Goal: Information Seeking & Learning: Learn about a topic

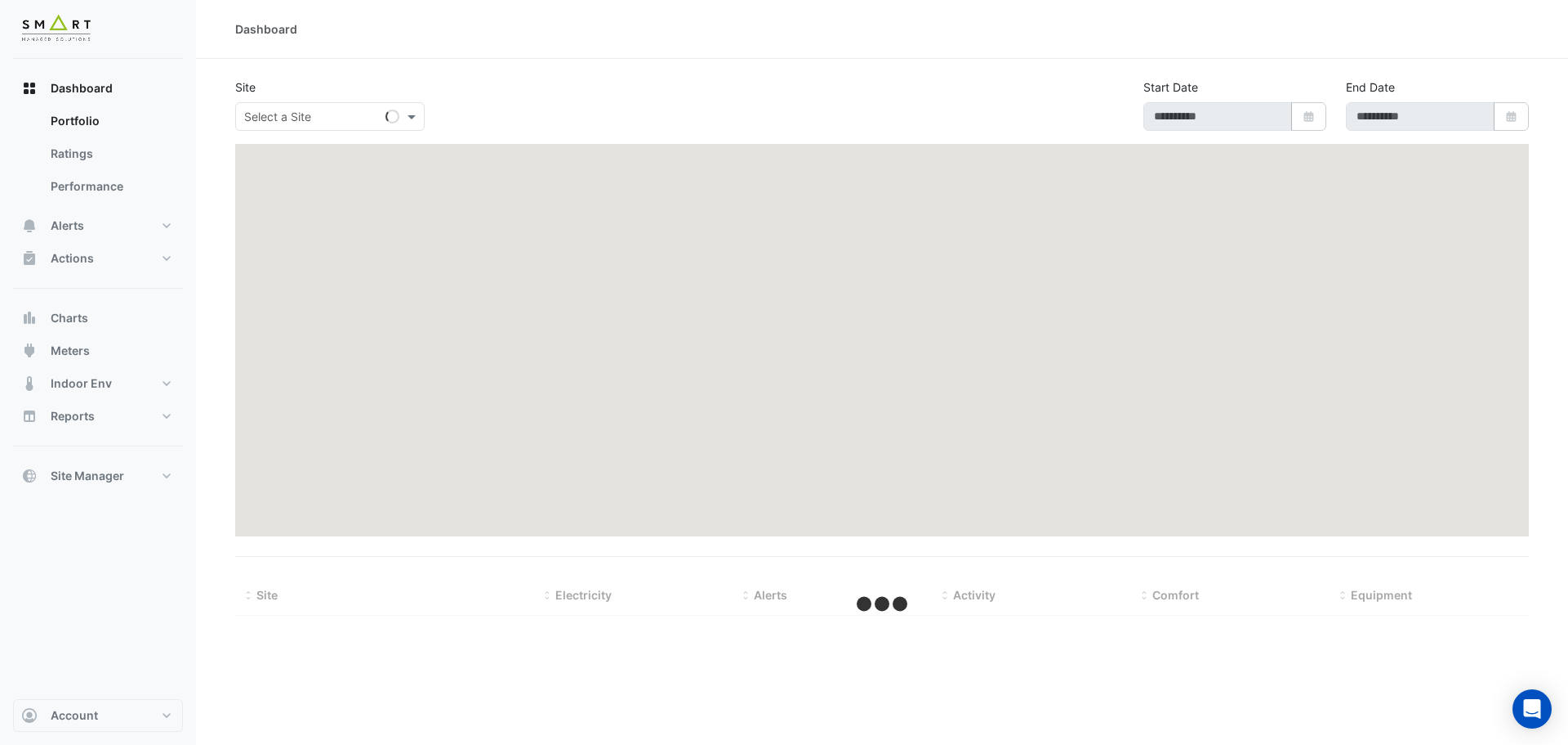
type input "**********"
select select "***"
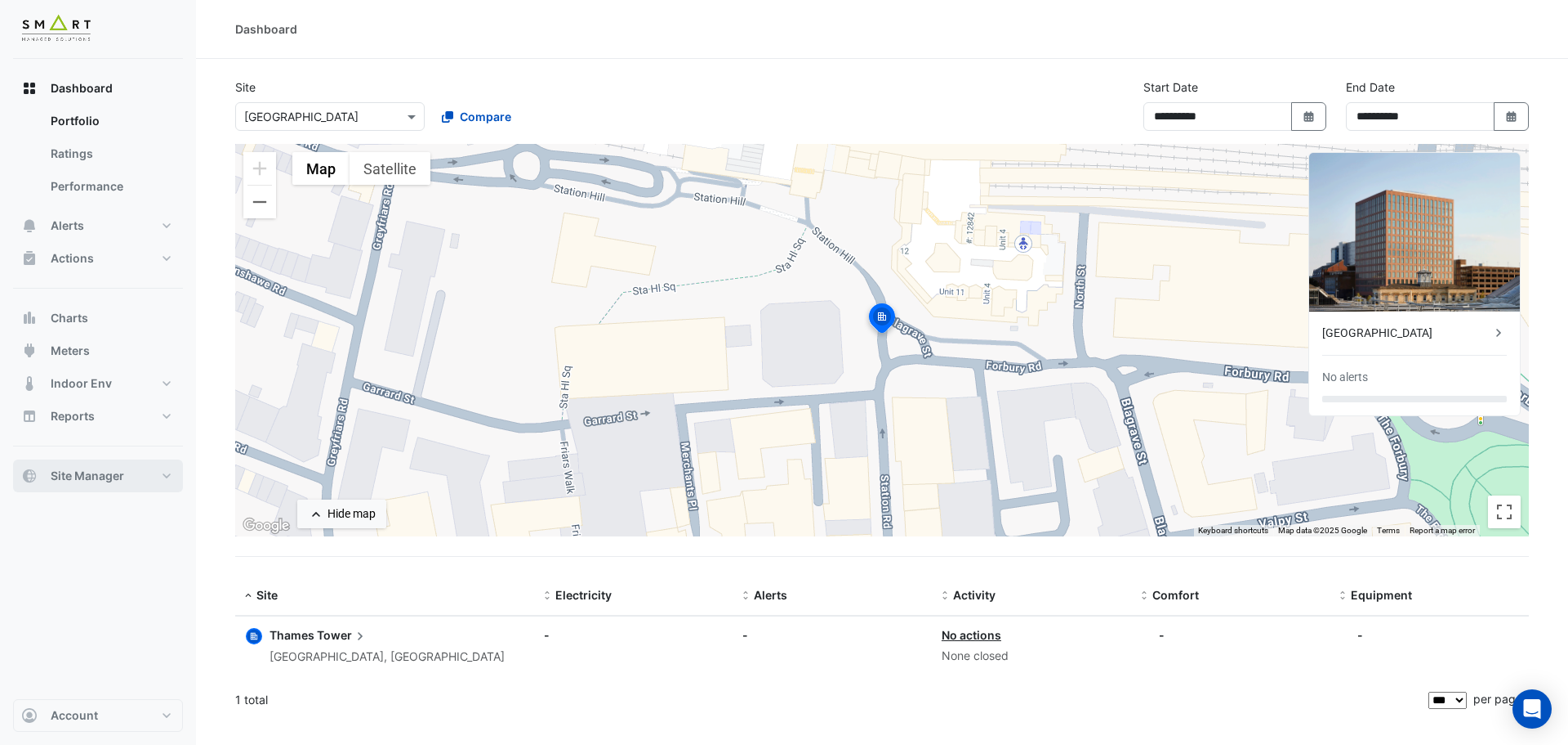
click at [73, 486] on button "Site Manager" at bounding box center [97, 476] width 170 height 33
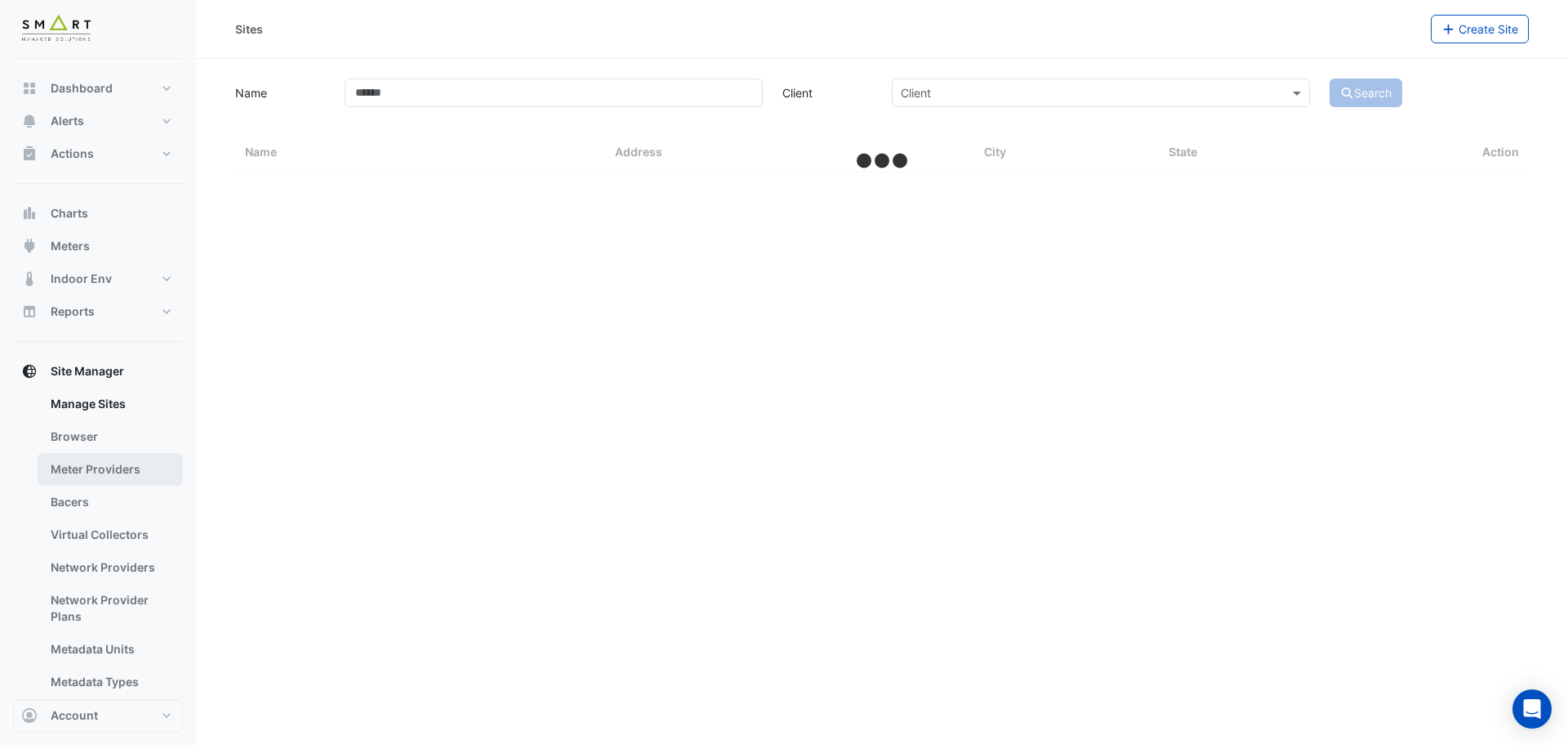
select select "***"
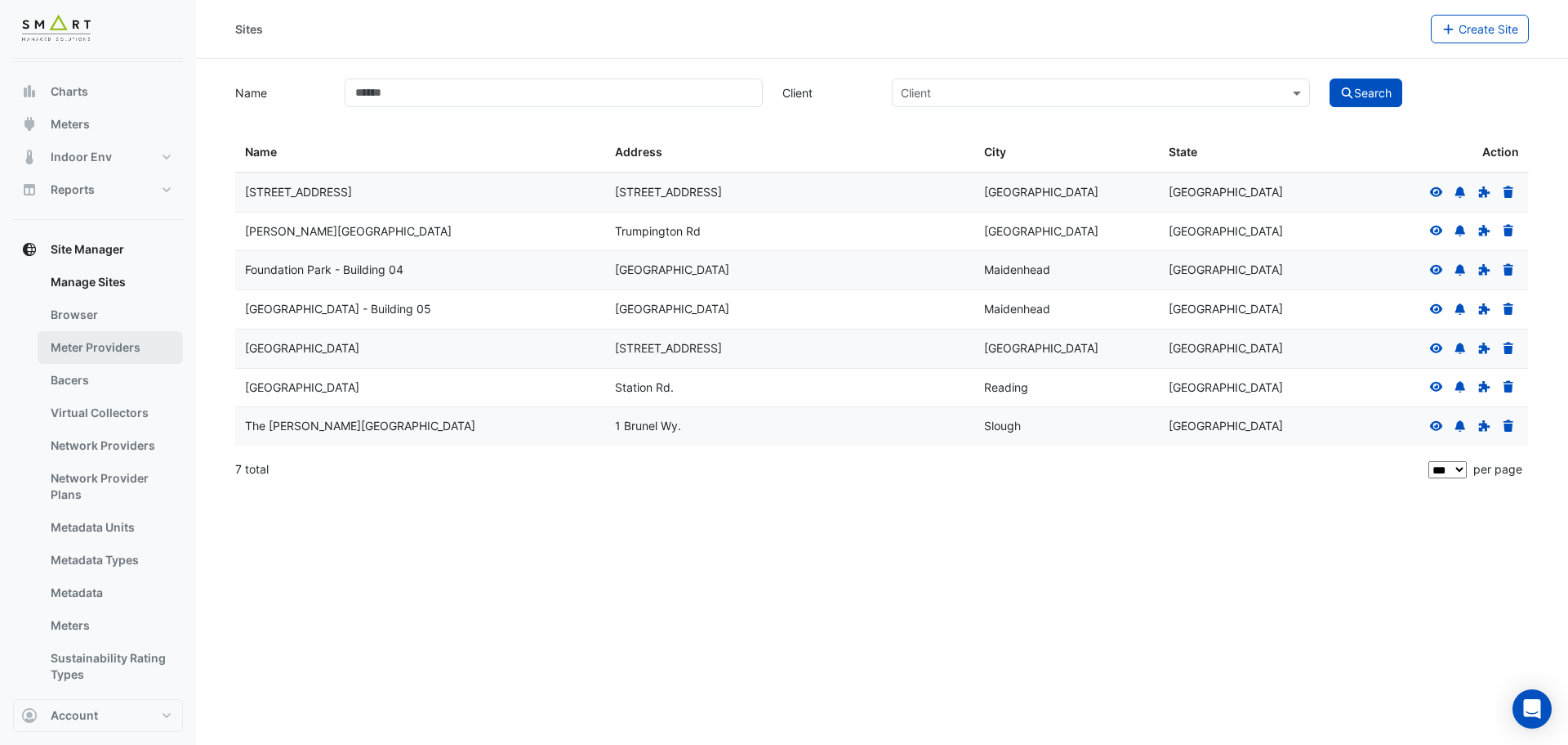
scroll to position [140, 0]
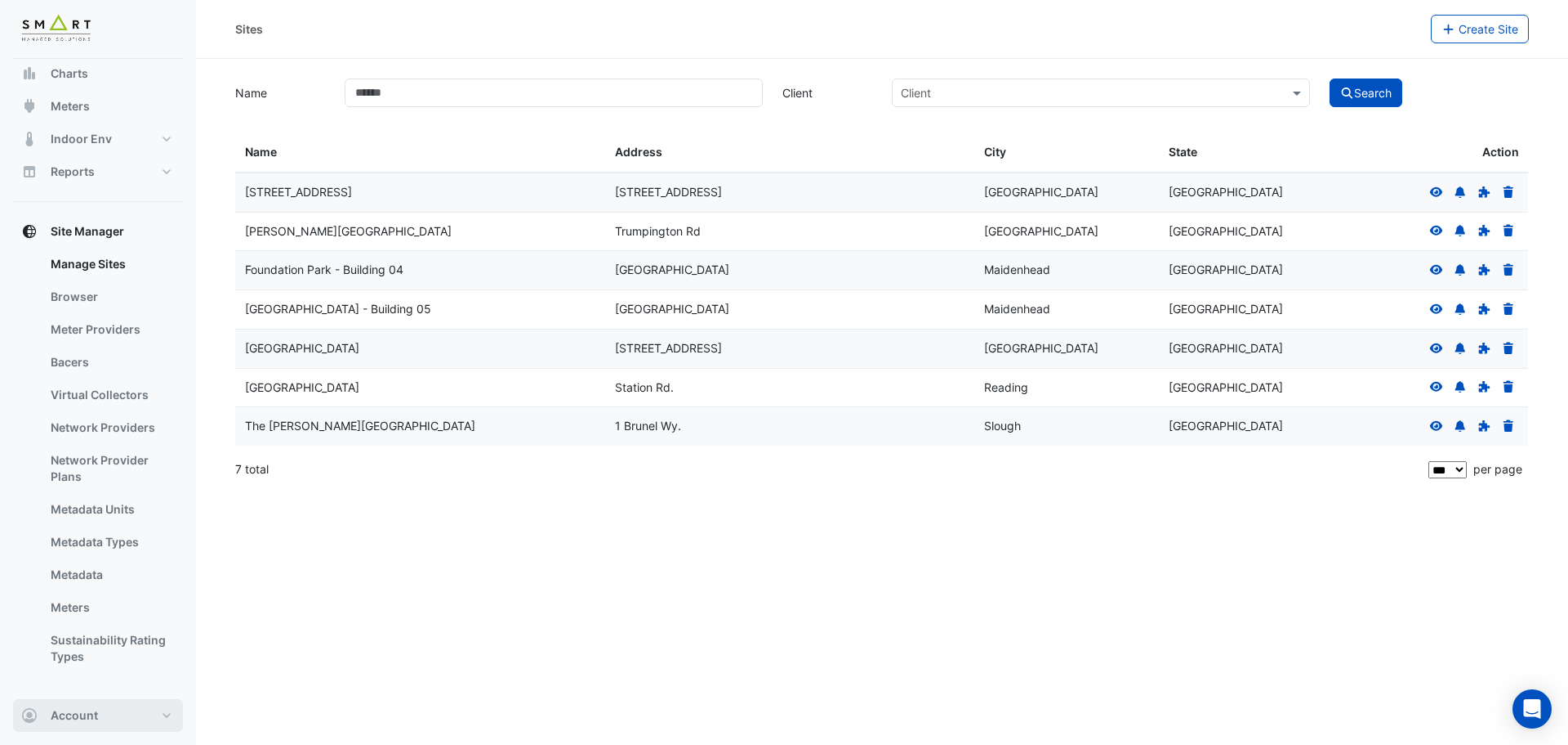
click at [81, 716] on span "Account" at bounding box center [74, 716] width 48 height 17
click at [88, 717] on span "Account" at bounding box center [74, 716] width 48 height 17
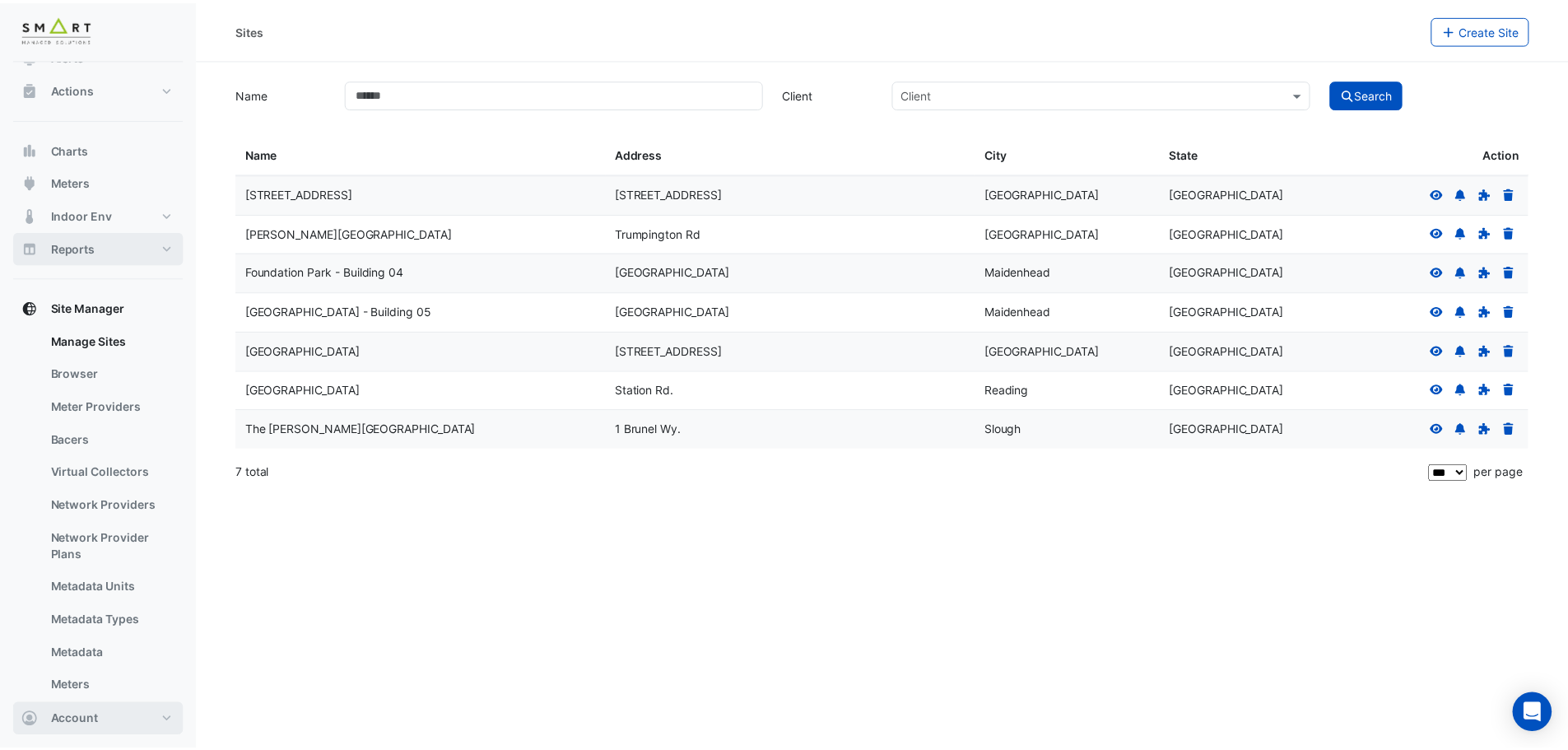
scroll to position [0, 0]
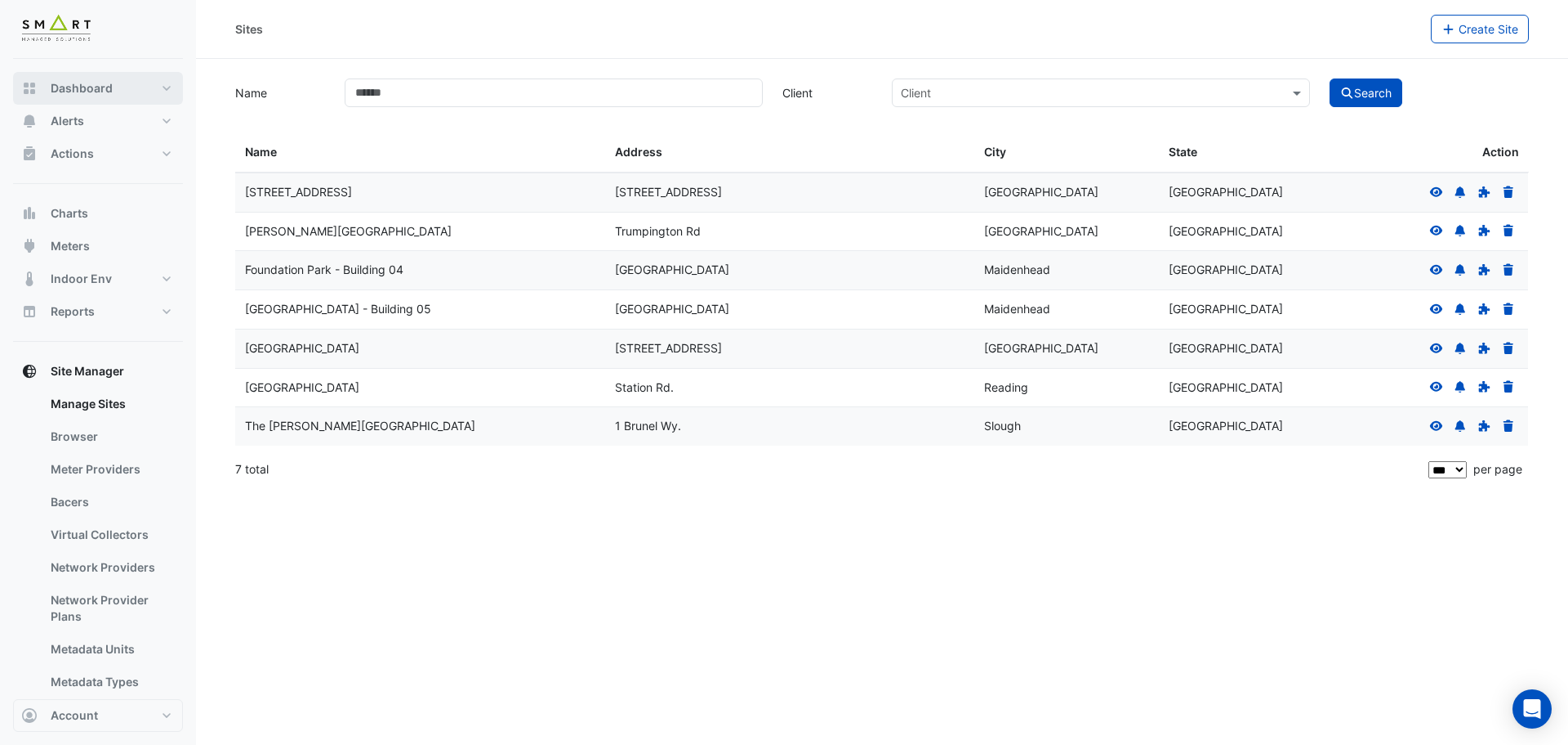
click at [79, 93] on span "Dashboard" at bounding box center [82, 88] width 62 height 17
select select "***"
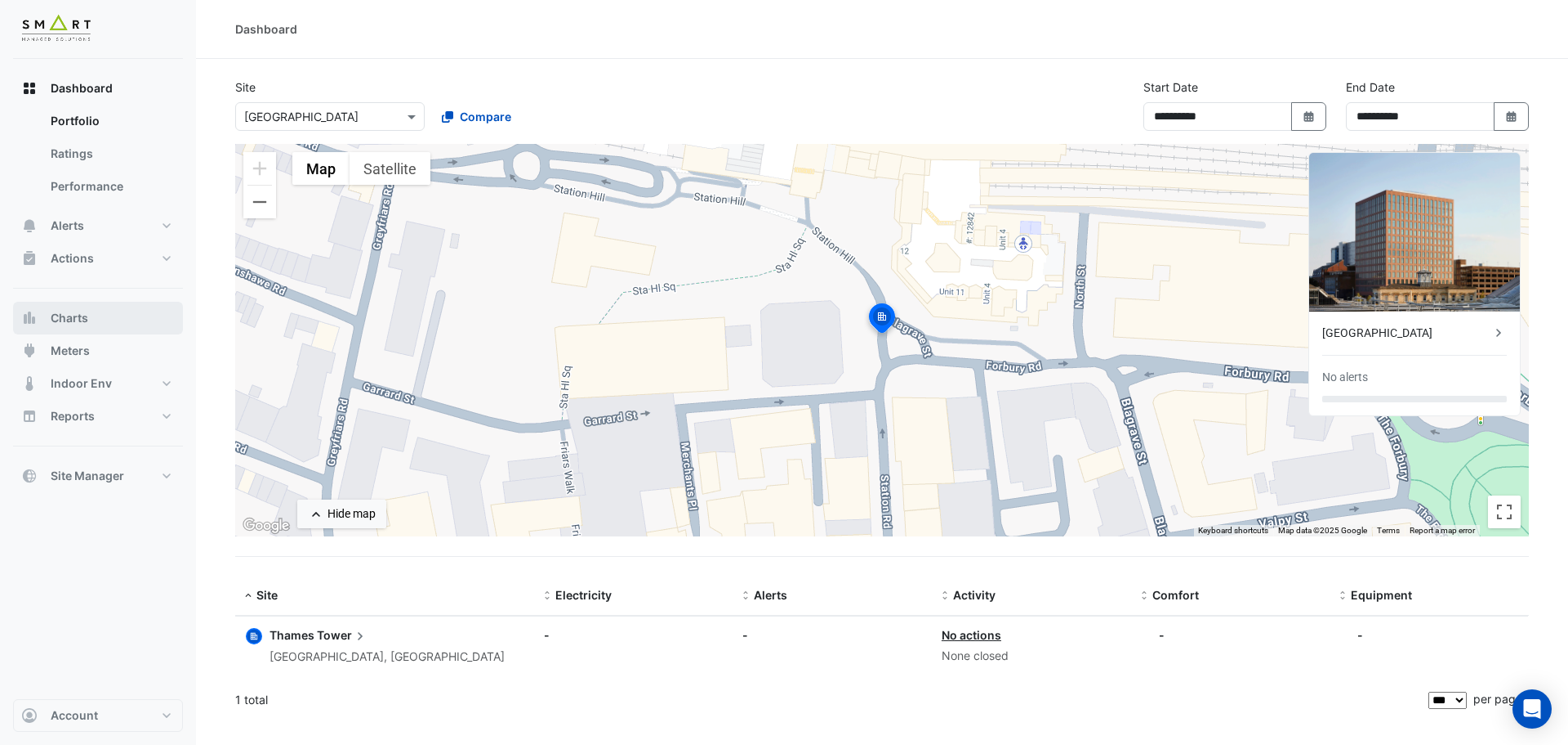
click at [90, 314] on button "Charts" at bounding box center [97, 318] width 170 height 33
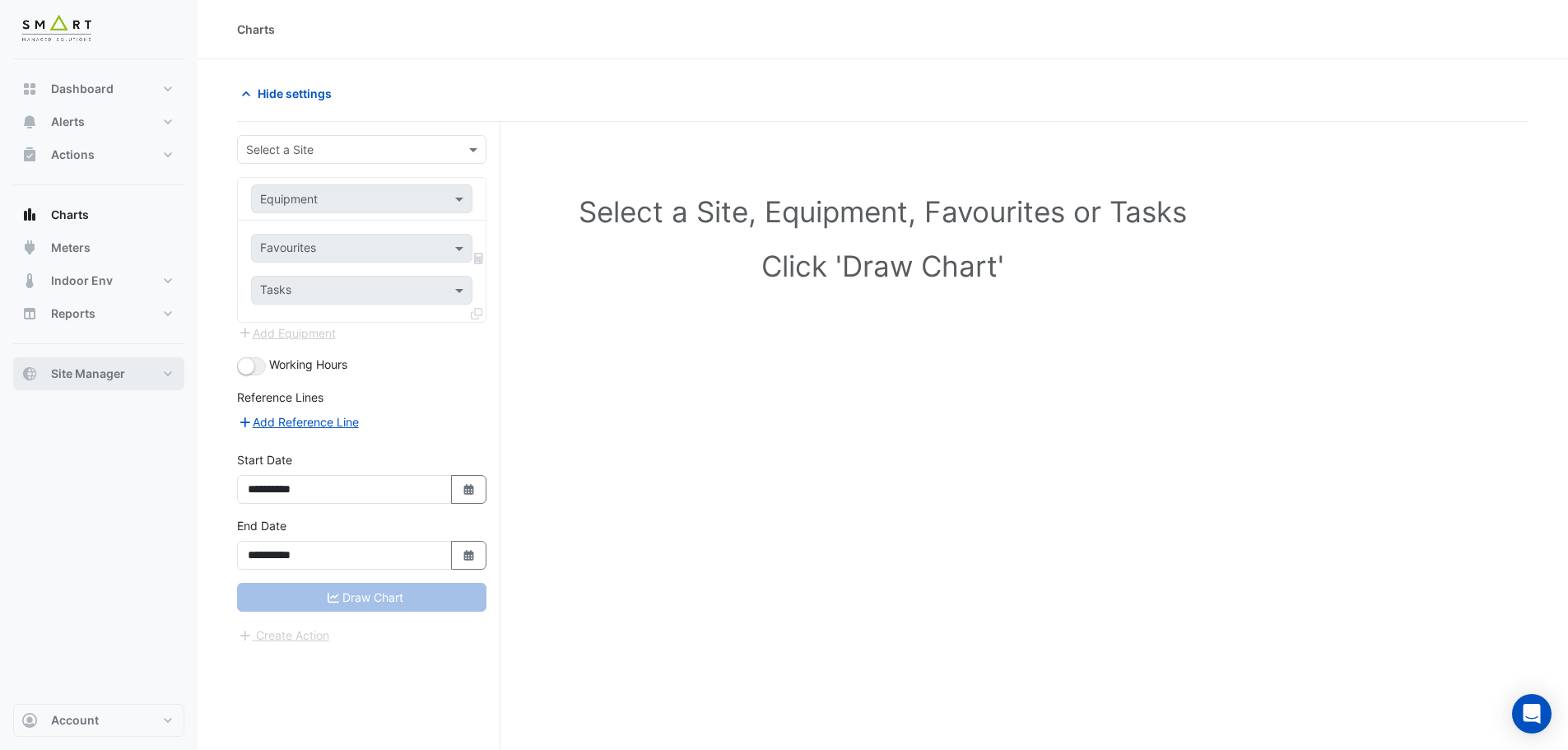
click at [86, 375] on span "Site Manager" at bounding box center [88, 374] width 74 height 17
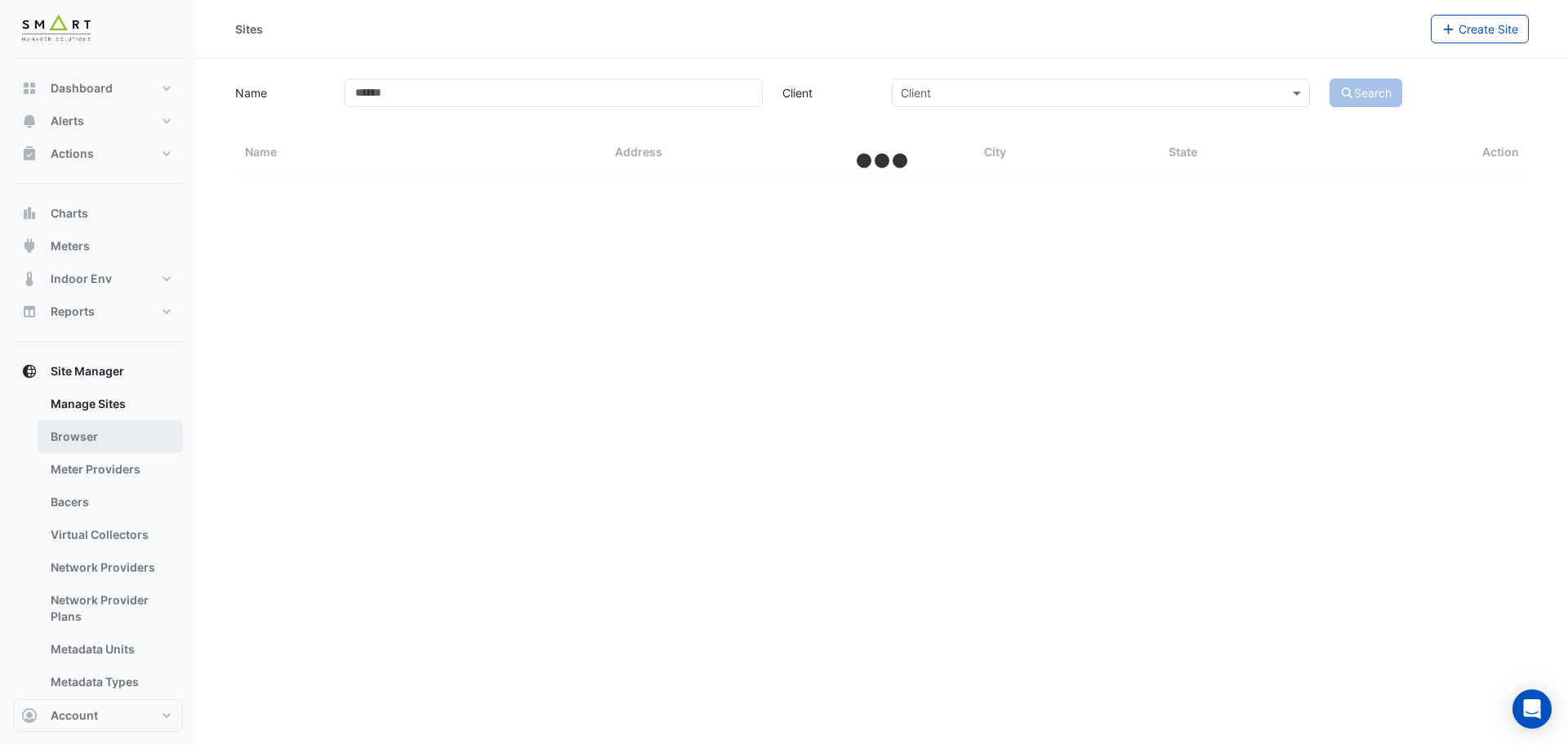
select select "***"
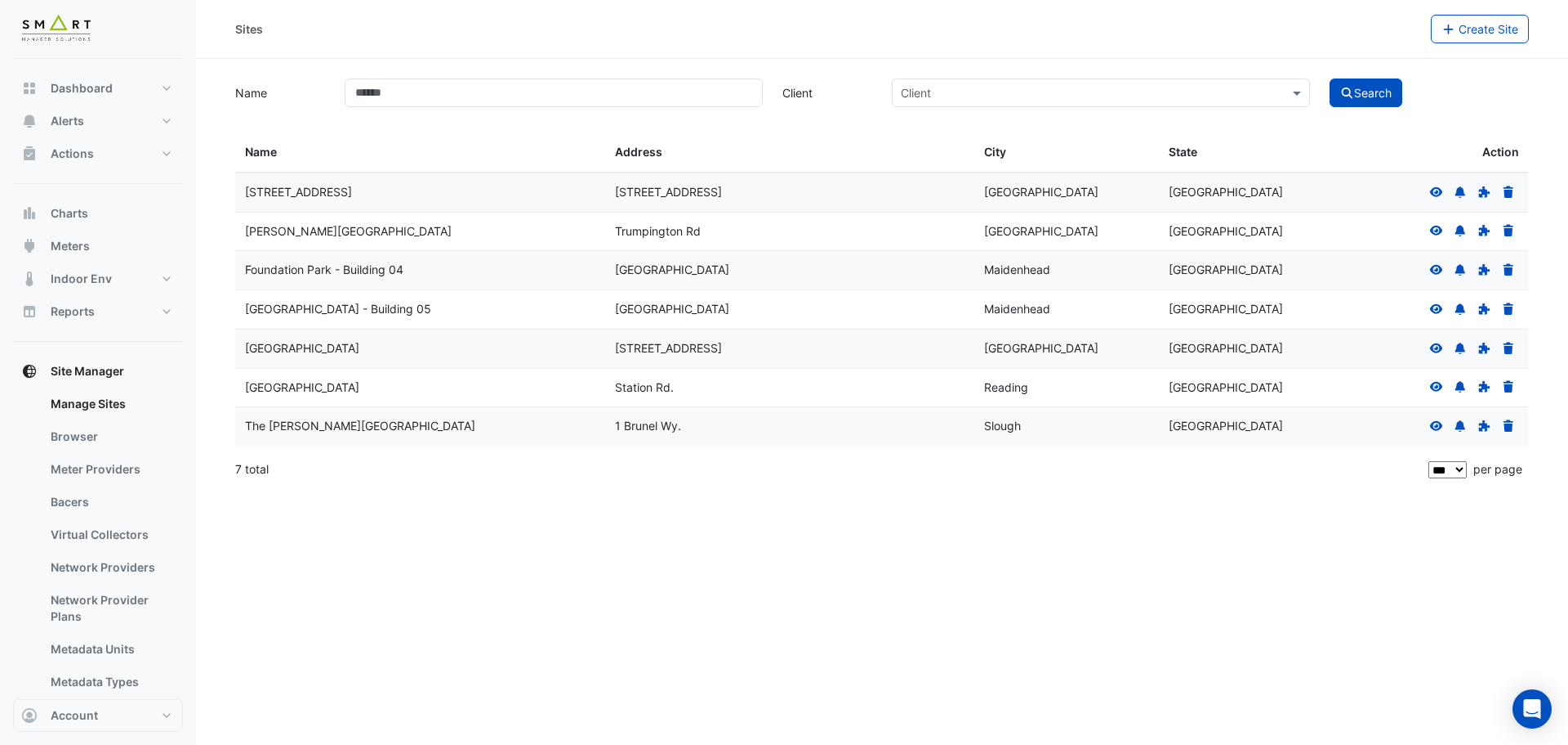
click at [1439, 193] on icon at bounding box center [1437, 191] width 13 height 10
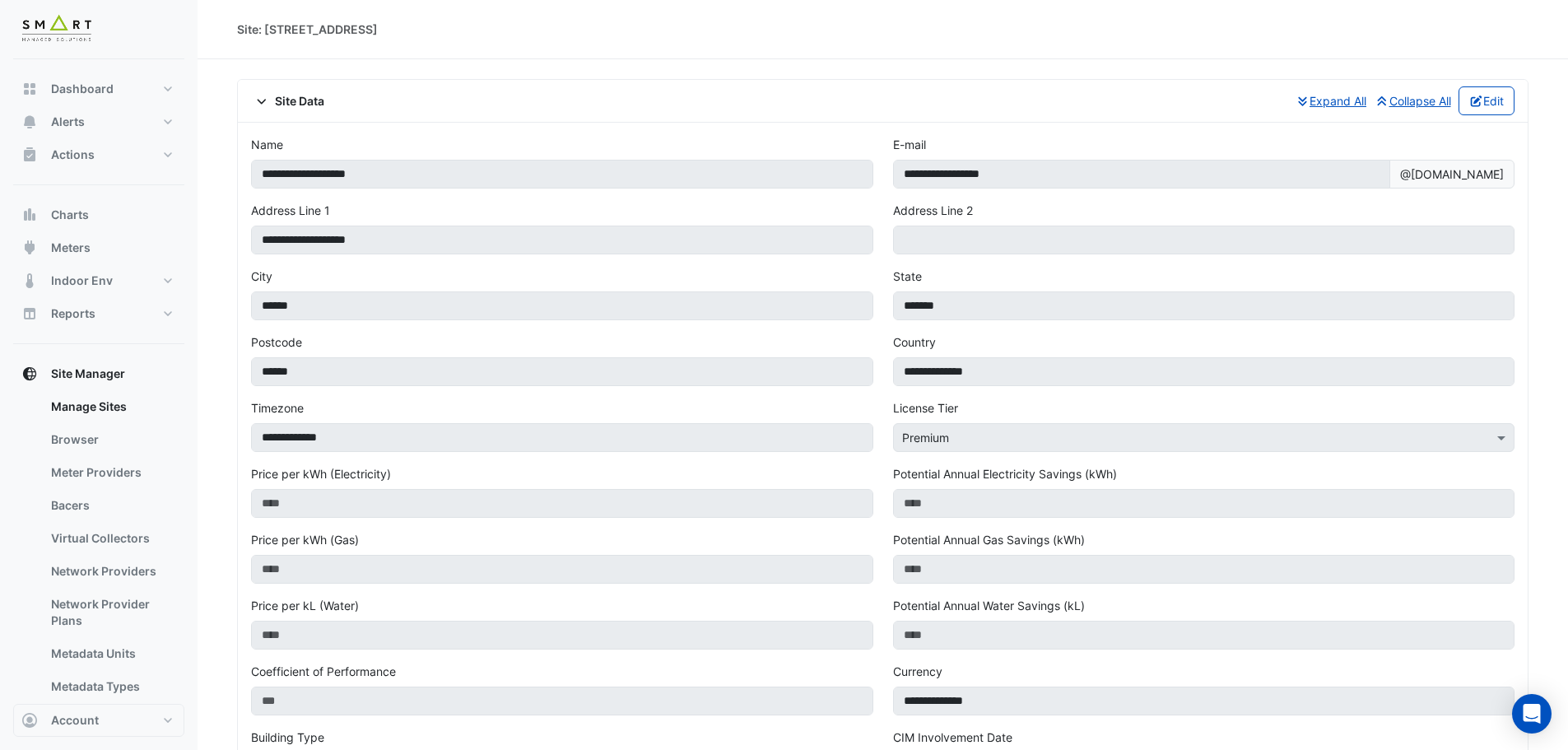
click at [263, 104] on icon at bounding box center [262, 101] width 15 height 11
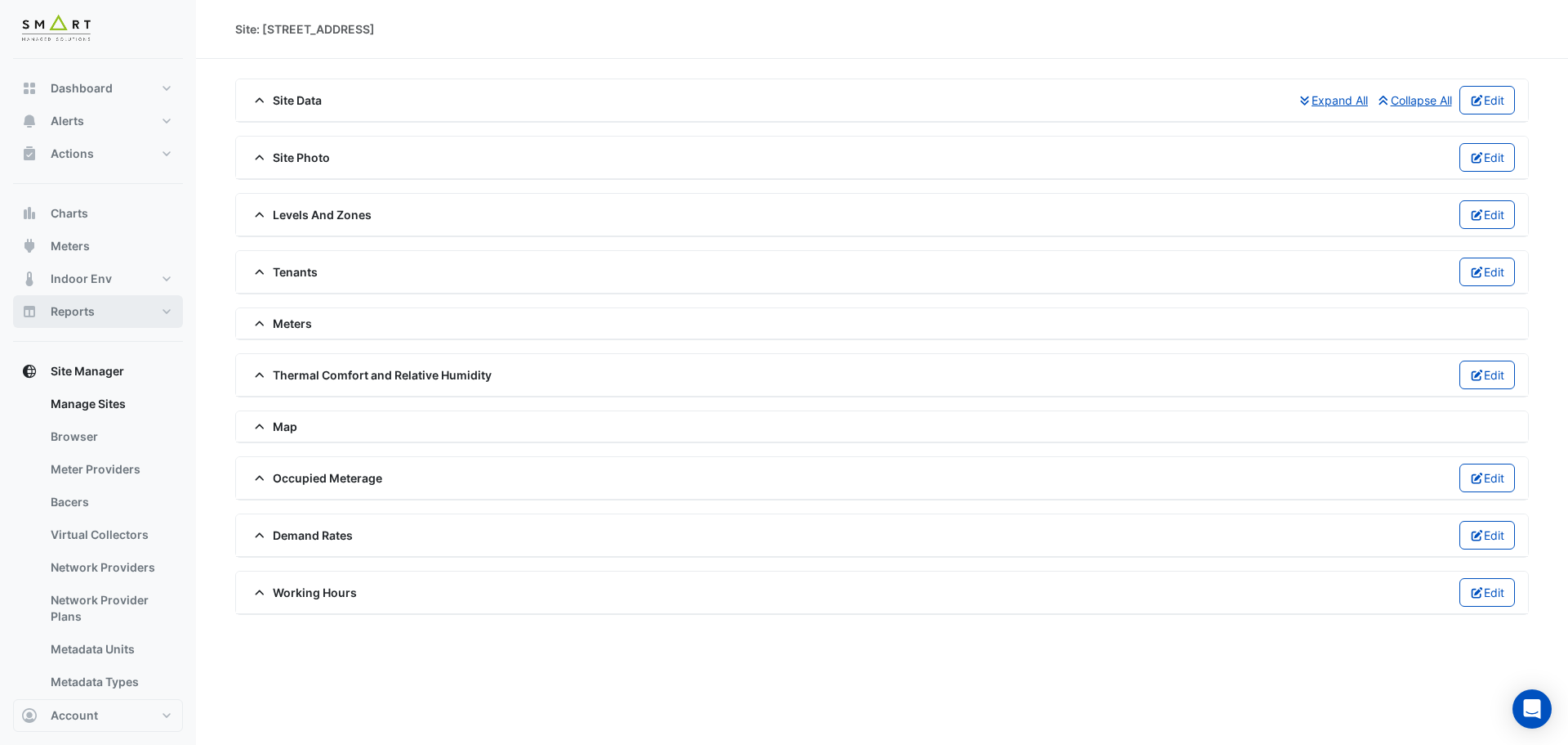
click at [86, 315] on span "Reports" at bounding box center [73, 311] width 44 height 17
select select "***"
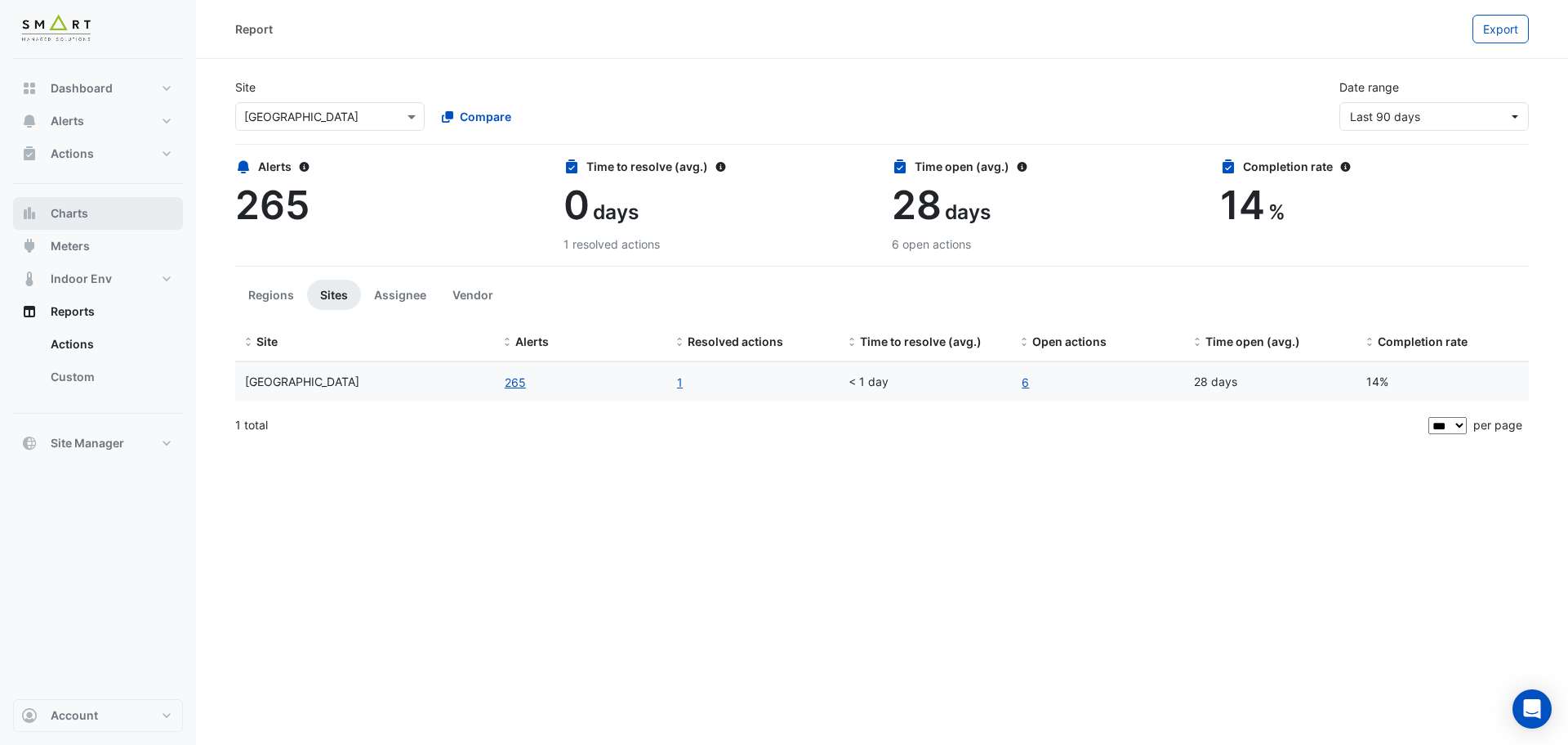
click at [84, 221] on button "Charts" at bounding box center [97, 213] width 170 height 33
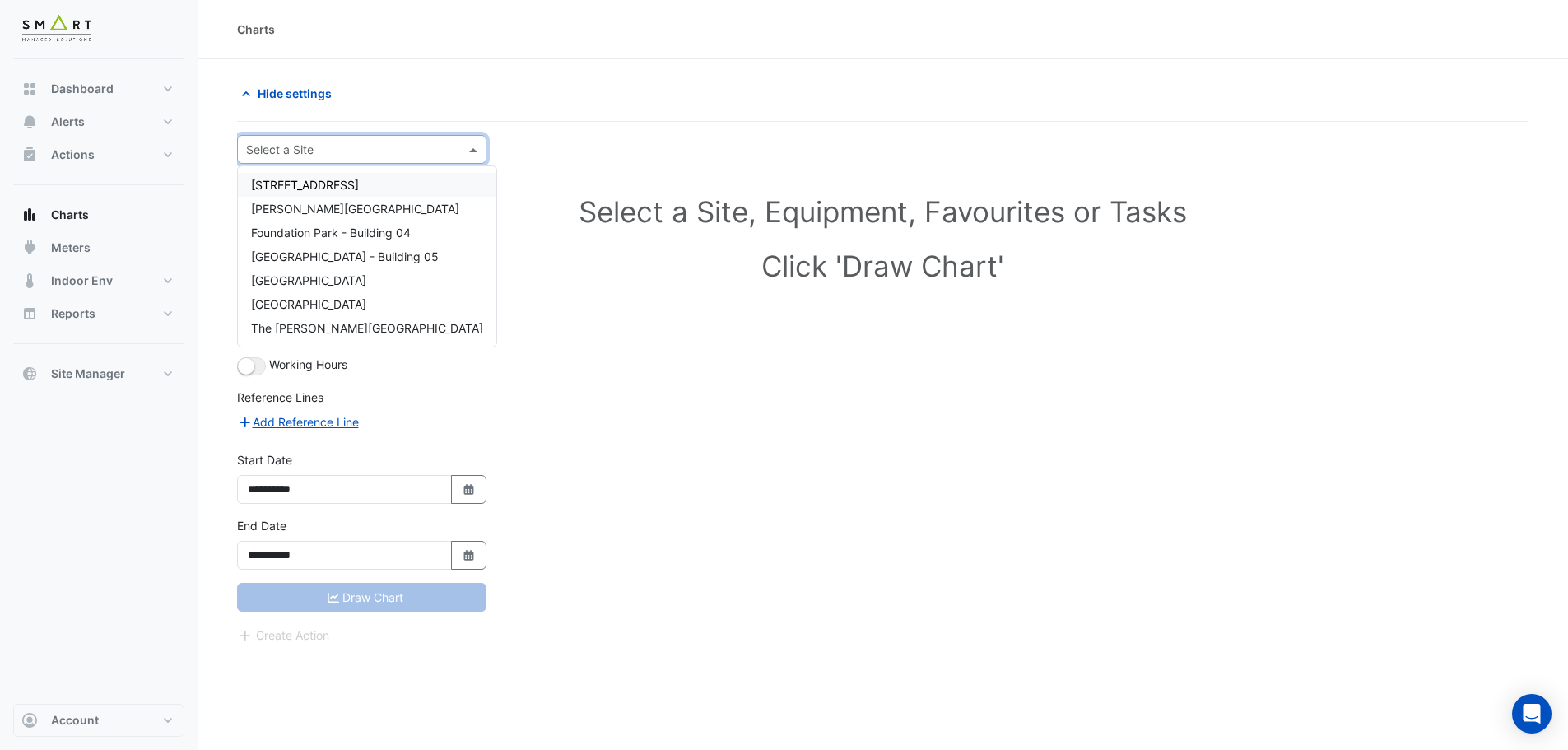
click at [467, 148] on span at bounding box center [475, 149] width 20 height 18
click at [327, 298] on span "[GEOGRAPHIC_DATA]" at bounding box center [308, 303] width 116 height 14
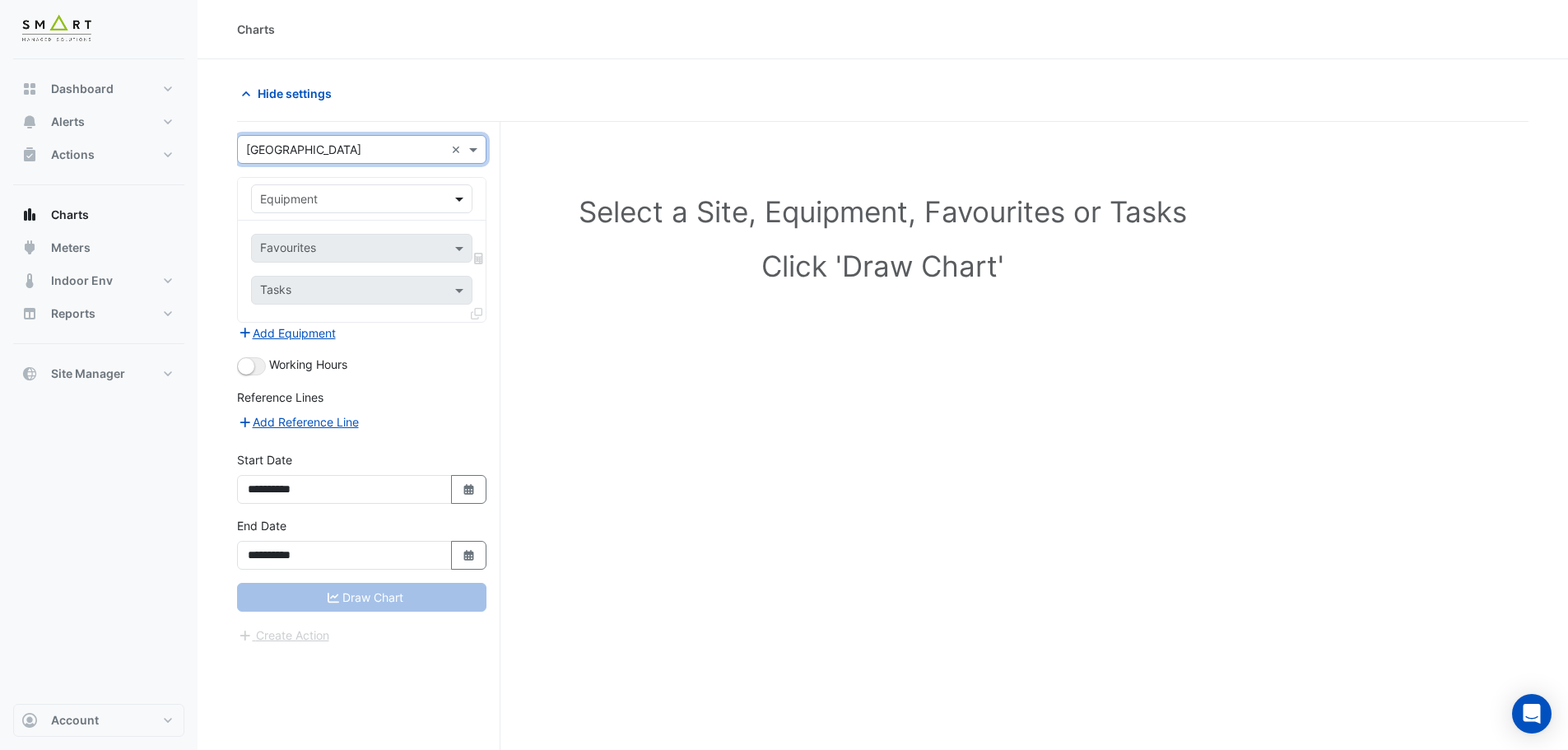
click at [457, 197] on span at bounding box center [462, 199] width 20 height 18
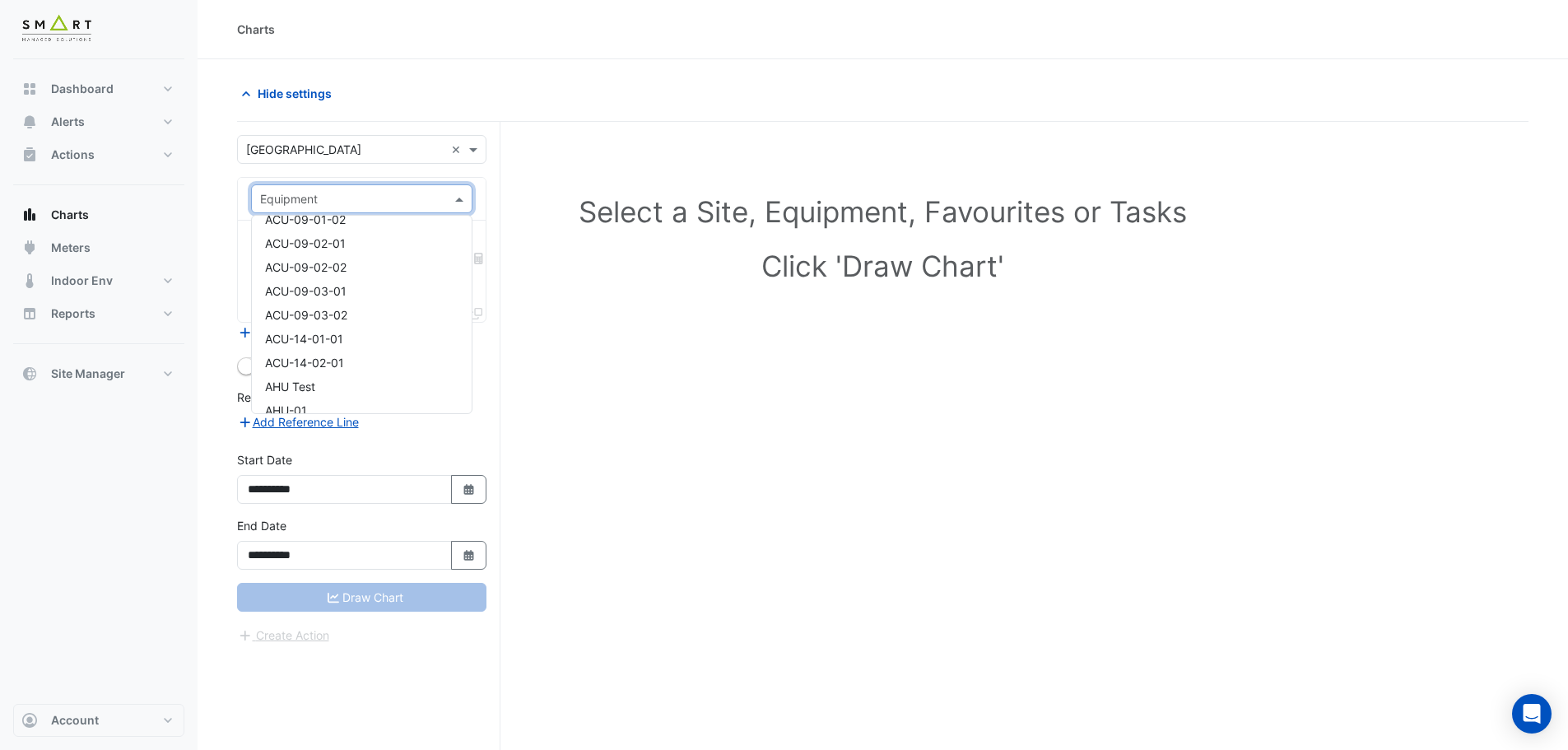
scroll to position [259, 0]
click at [351, 377] on div "BLR-02A" at bounding box center [362, 381] width 220 height 24
click at [444, 299] on input "text" at bounding box center [352, 291] width 184 height 18
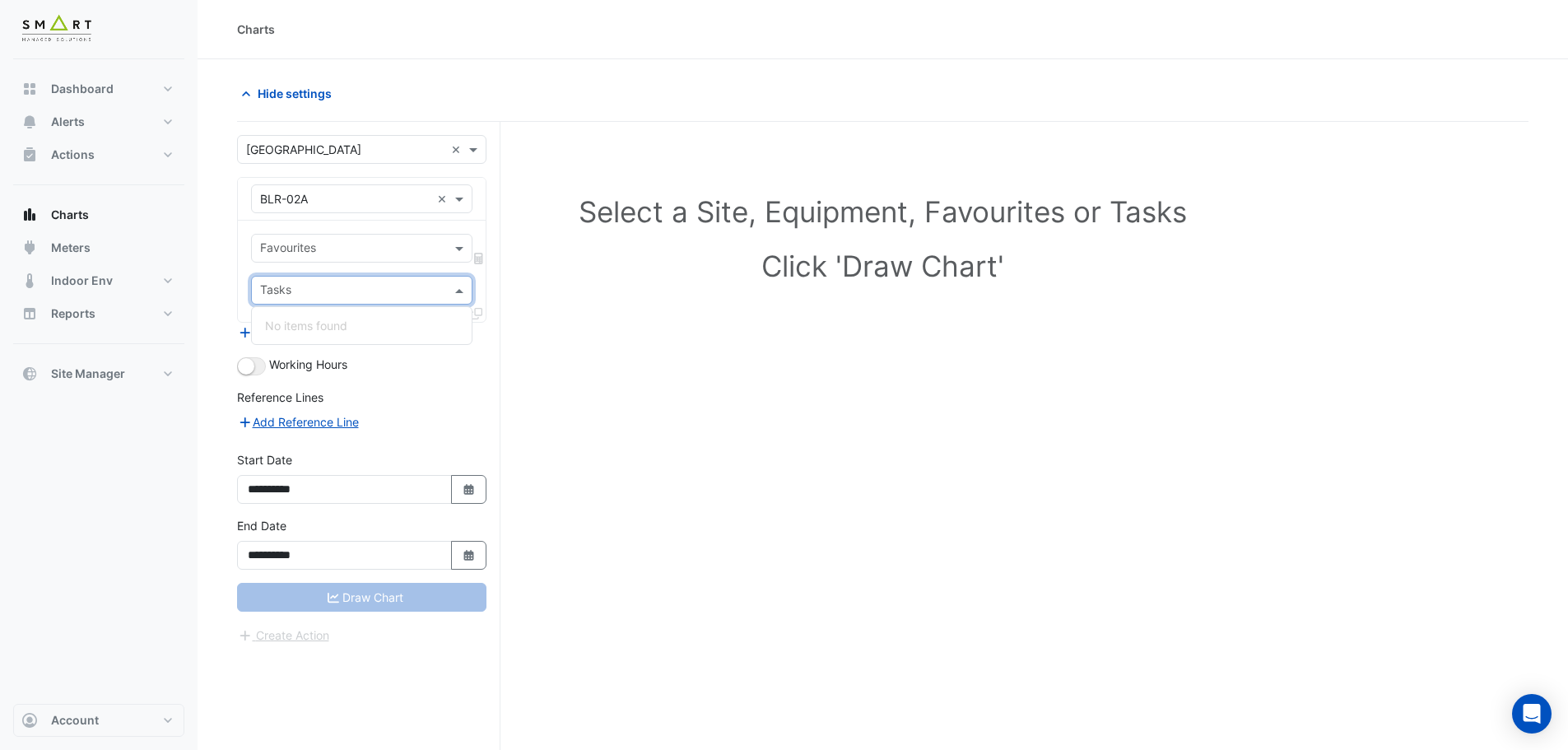
click at [384, 332] on div "No items found" at bounding box center [362, 326] width 220 height 24
click at [432, 241] on input "text" at bounding box center [352, 250] width 184 height 18
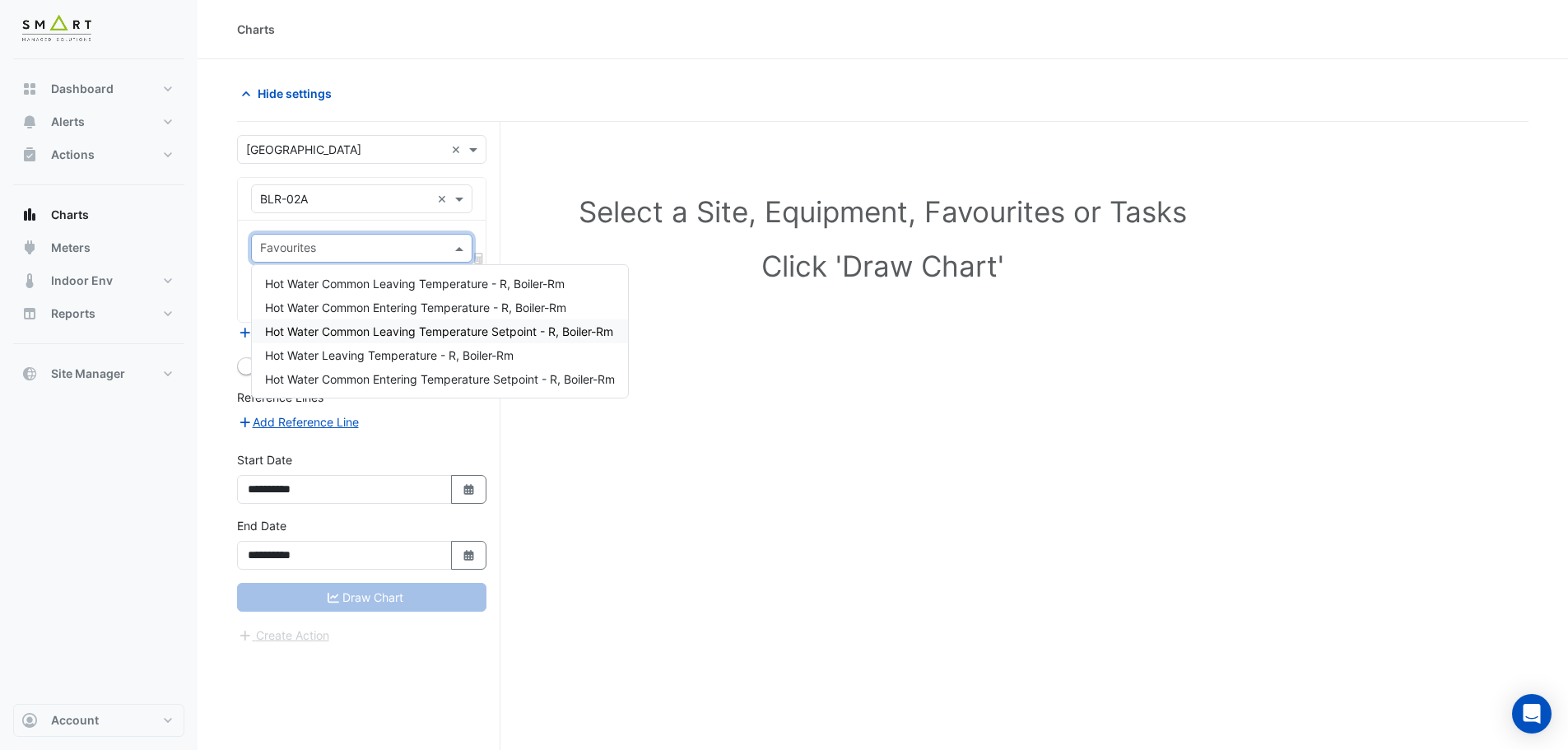
click at [414, 330] on span "Hot Water Common Leaving Temperature Setpoint - R, Boiler-Rm" at bounding box center [439, 331] width 348 height 14
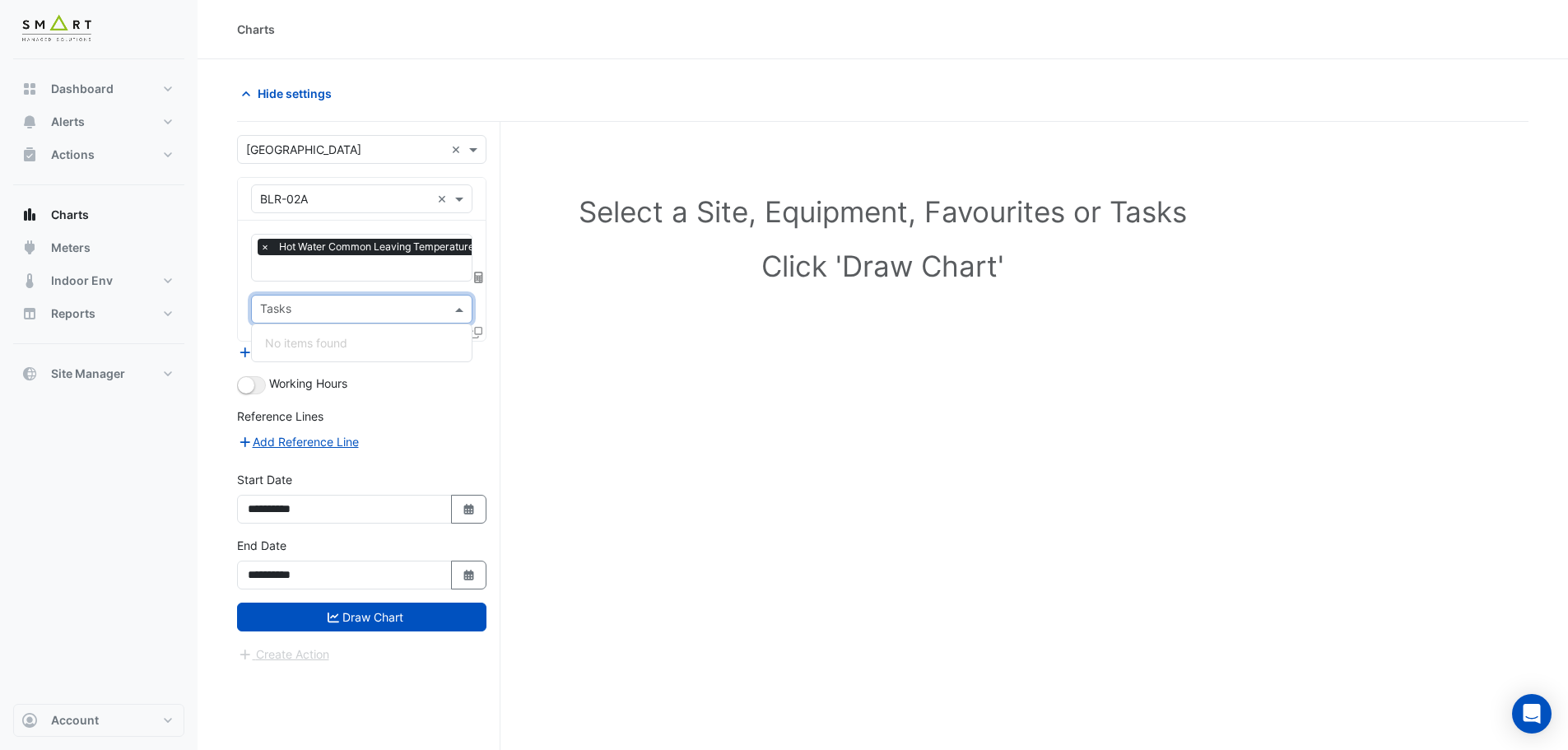
click at [423, 308] on input "text" at bounding box center [352, 311] width 184 height 18
click at [383, 342] on div "No items found" at bounding box center [362, 343] width 220 height 24
click at [307, 347] on div "No items found" at bounding box center [362, 343] width 220 height 24
click at [478, 336] on icon at bounding box center [476, 332] width 11 height 11
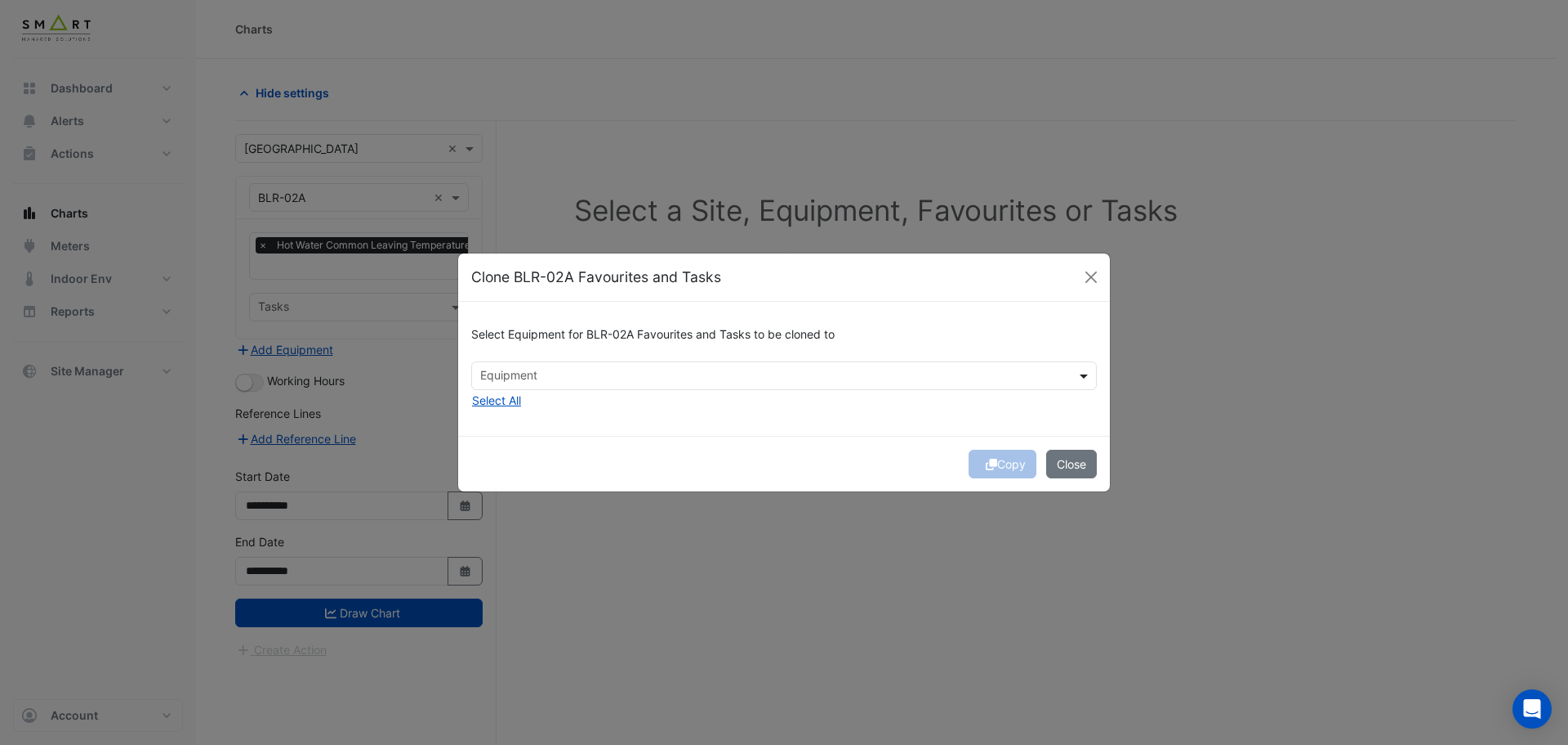
click at [1086, 376] on span at bounding box center [1086, 376] width 20 height 17
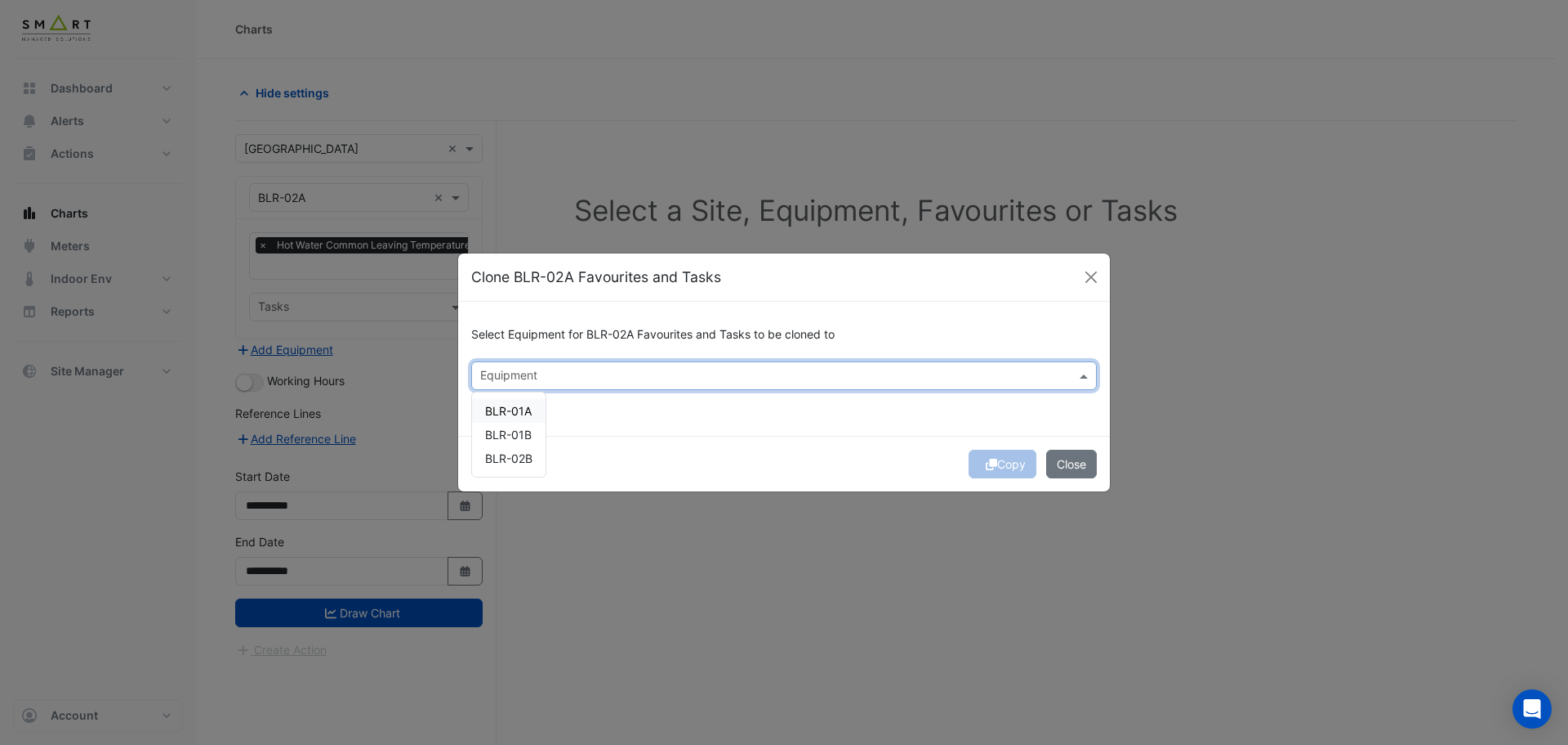
click at [530, 413] on span "BLR-01A" at bounding box center [509, 411] width 47 height 14
click at [522, 433] on span "BLR-01B" at bounding box center [509, 434] width 47 height 14
click at [520, 456] on span "BLR-02B" at bounding box center [510, 457] width 48 height 14
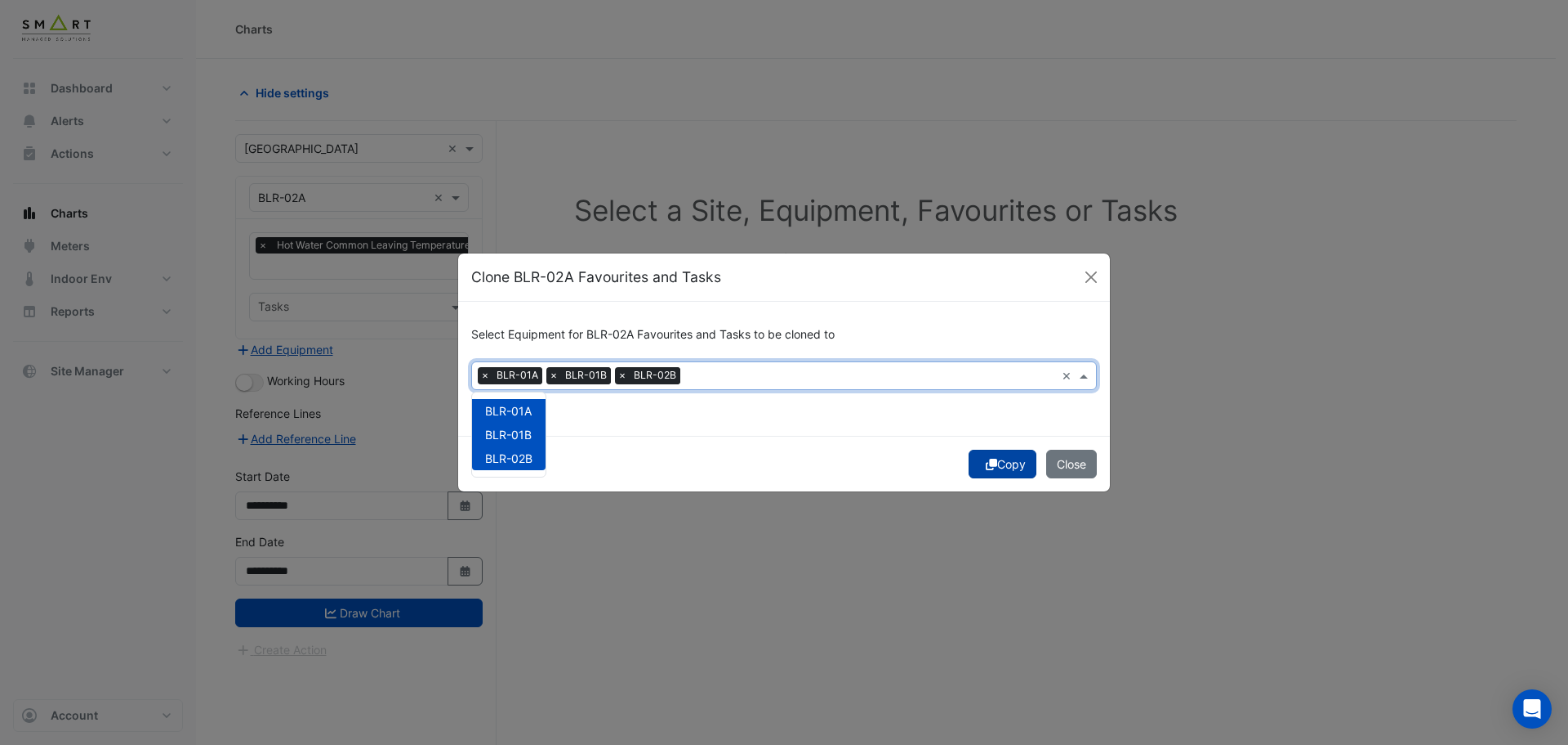
click at [1010, 467] on button "Copy" at bounding box center [1002, 463] width 68 height 28
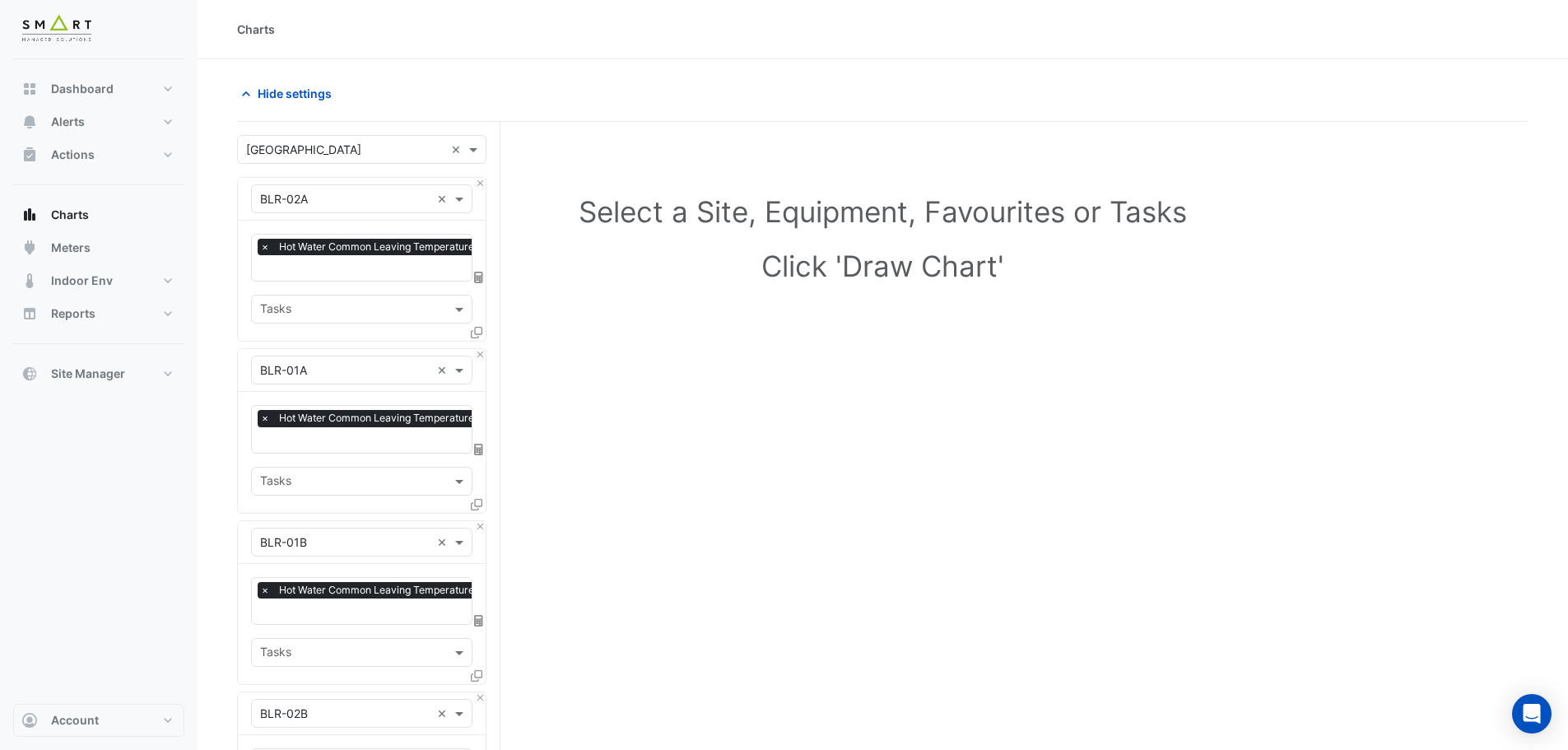
click at [451, 247] on span "Hot Water Common Leaving Temperature Setpoint - R, Boiler-Rm" at bounding box center [431, 247] width 314 height 17
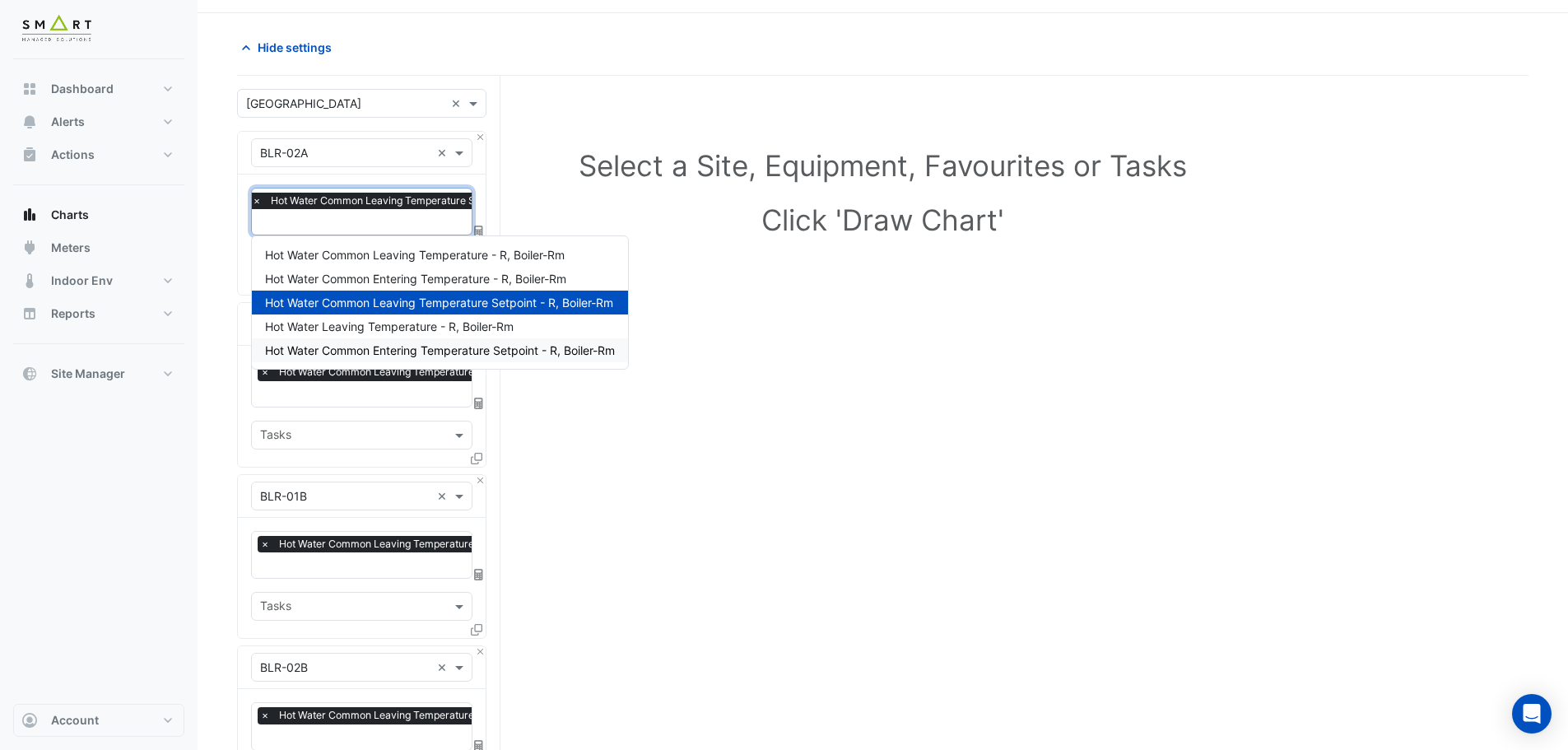
scroll to position [82, 0]
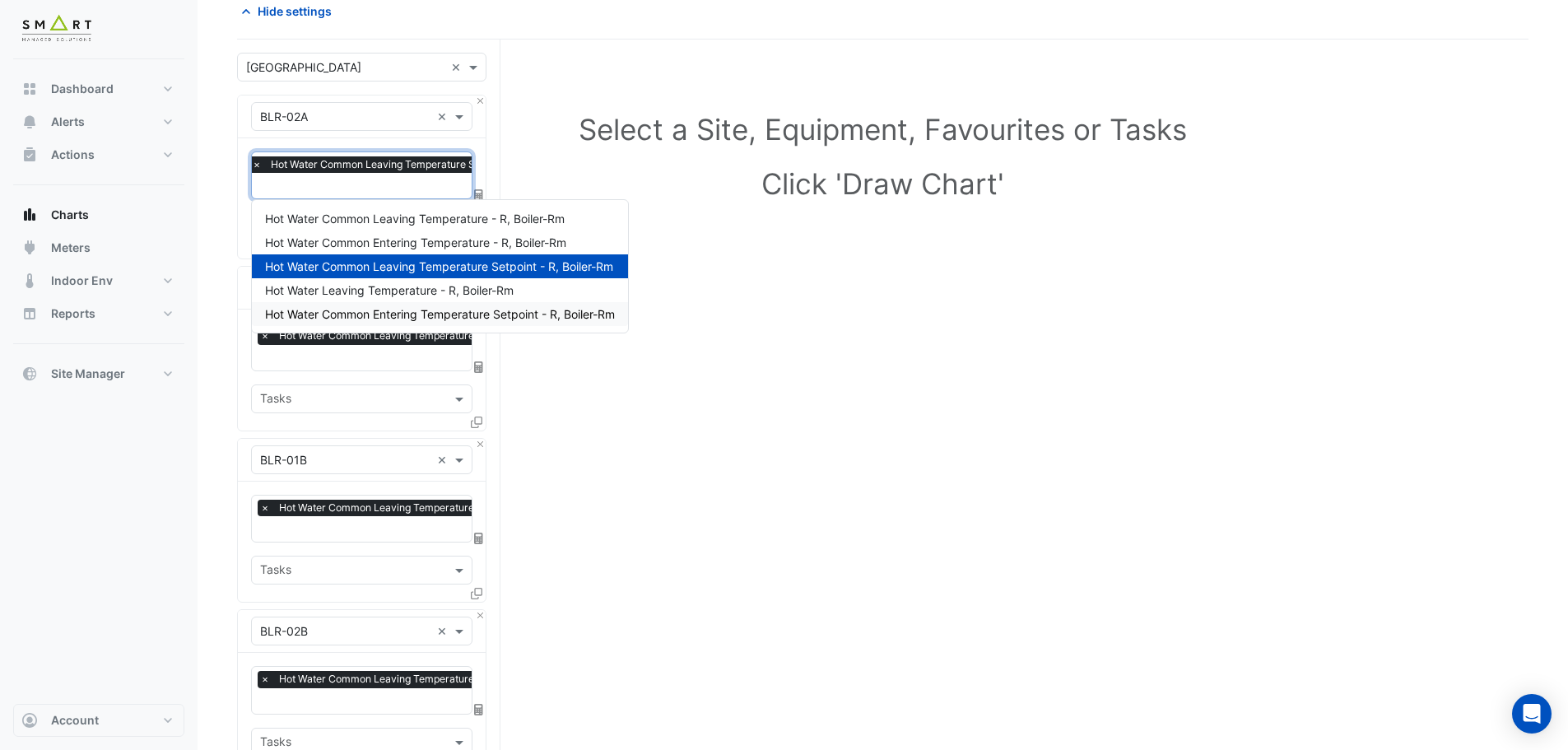
click at [556, 318] on span "Hot Water Common Entering Temperature Setpoint - R, Boiler-Rm" at bounding box center [440, 314] width 350 height 14
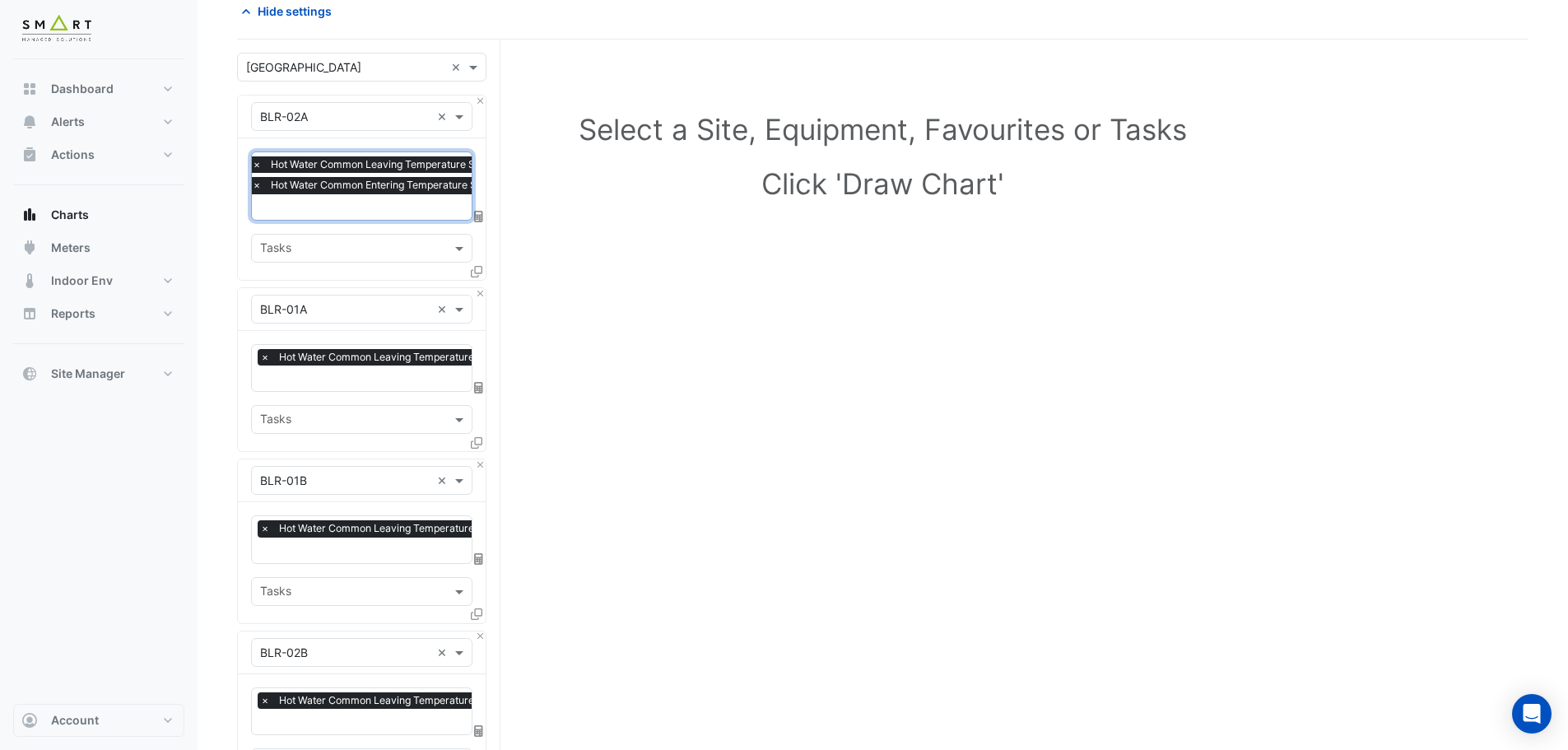
click at [437, 207] on input "text" at bounding box center [418, 208] width 334 height 18
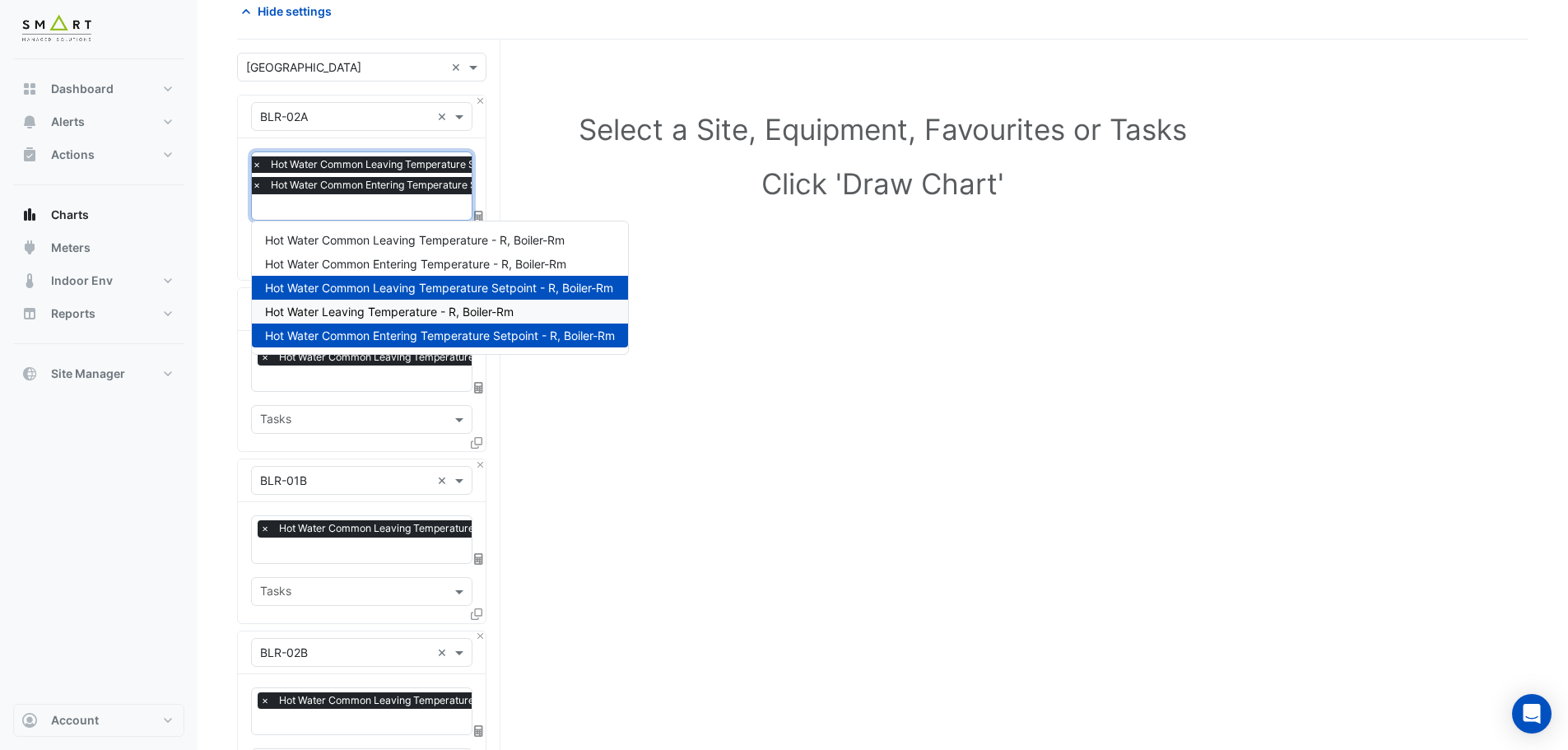
click at [688, 455] on div "Select a Site, Equipment, Favourites or Tasks Click 'Draw Chart'" at bounding box center [883, 584] width 1291 height 1090
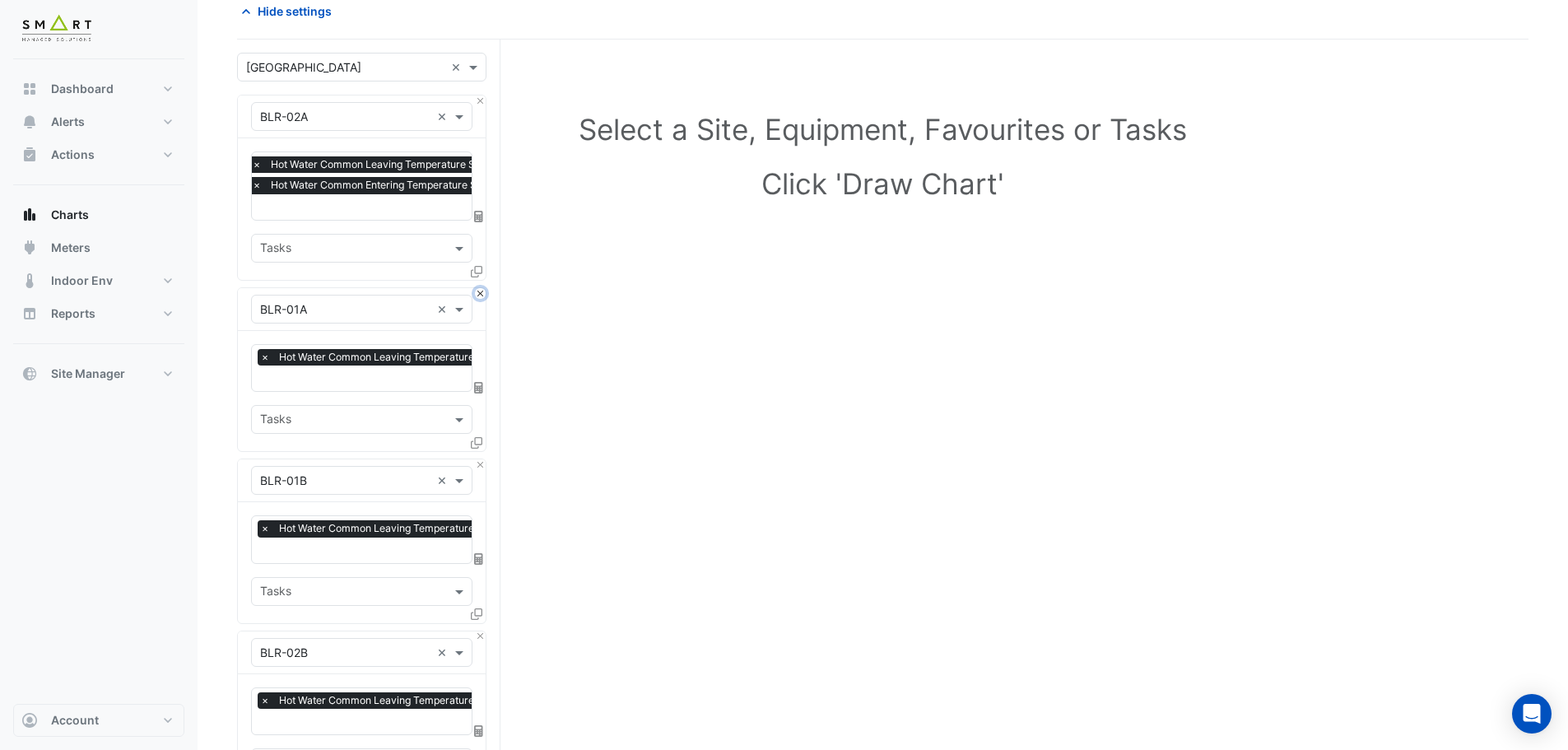
click at [479, 295] on button "Close" at bounding box center [480, 293] width 11 height 11
click at [481, 295] on button "Close" at bounding box center [480, 293] width 11 height 11
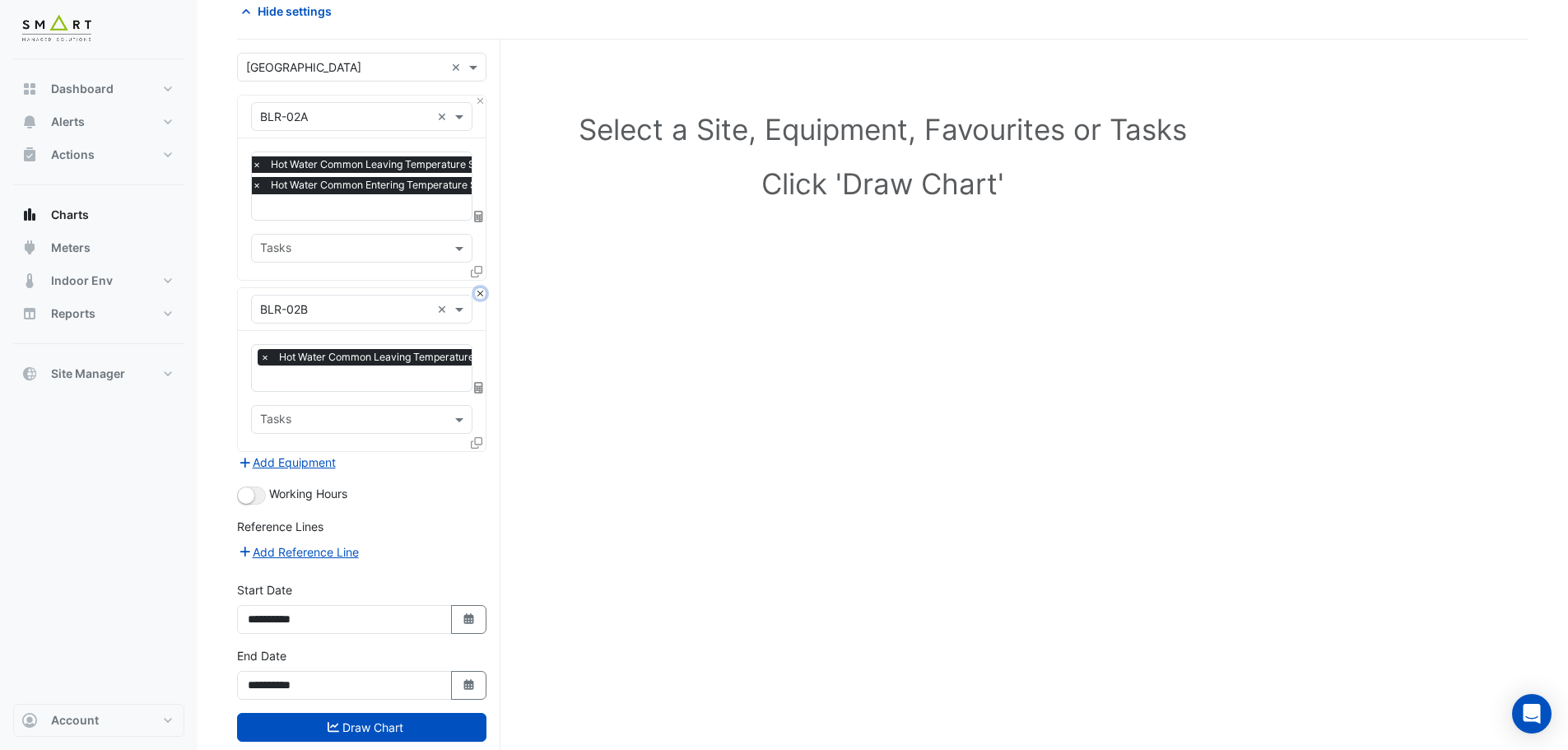
click at [481, 295] on button "Close" at bounding box center [480, 293] width 11 height 11
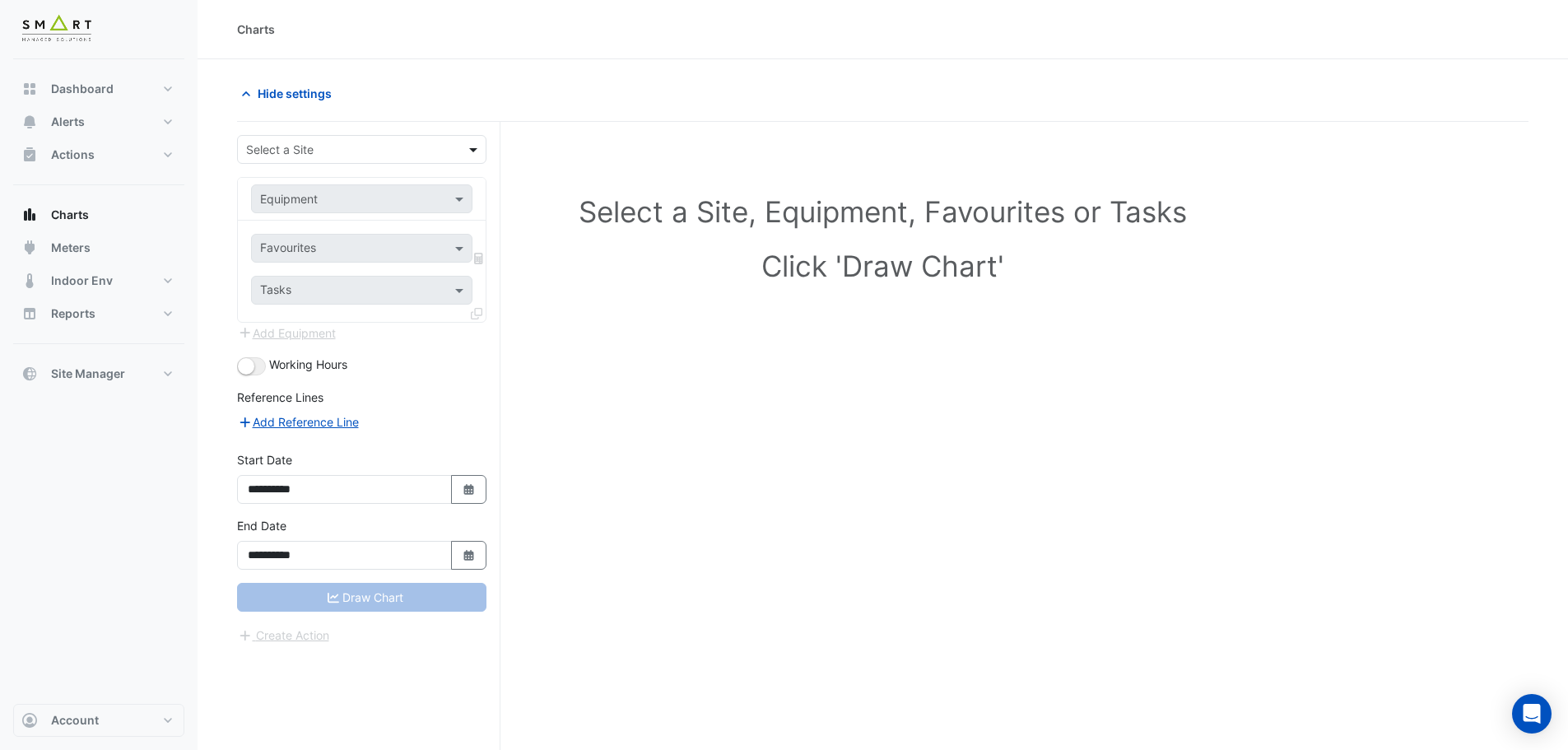
click at [475, 154] on span at bounding box center [475, 149] width 20 height 18
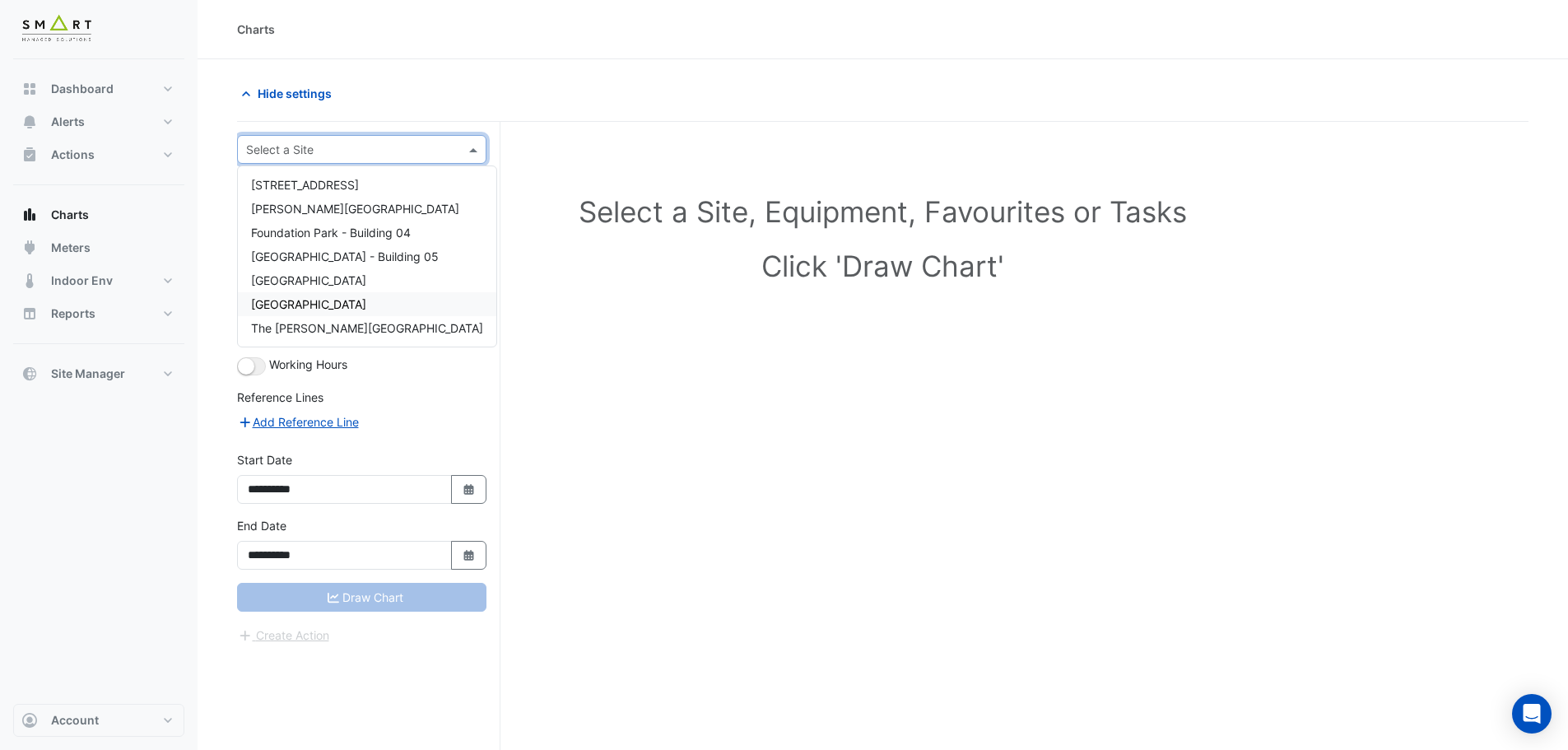
click at [372, 302] on div "[GEOGRAPHIC_DATA]" at bounding box center [366, 304] width 258 height 24
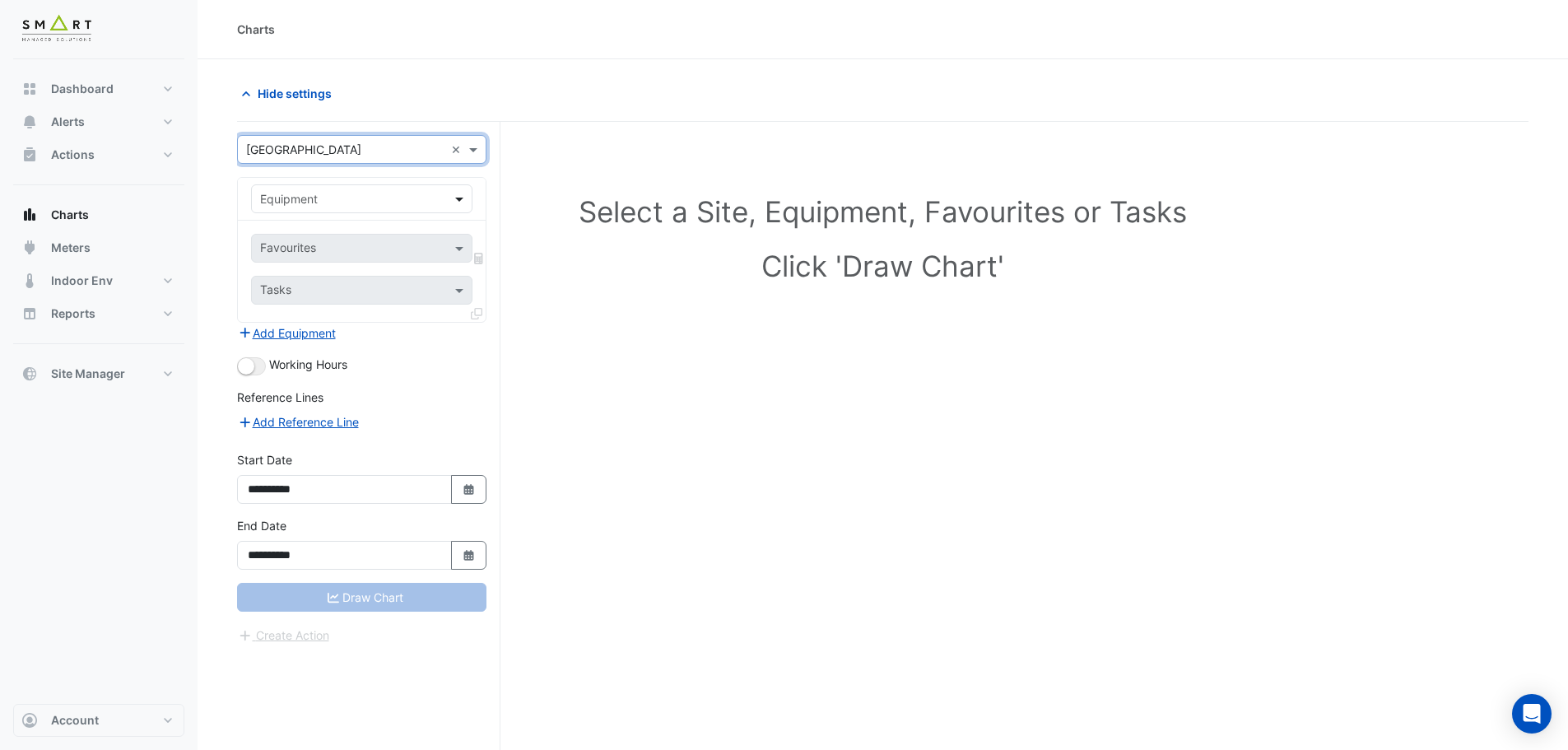
click at [462, 204] on span at bounding box center [462, 199] width 20 height 18
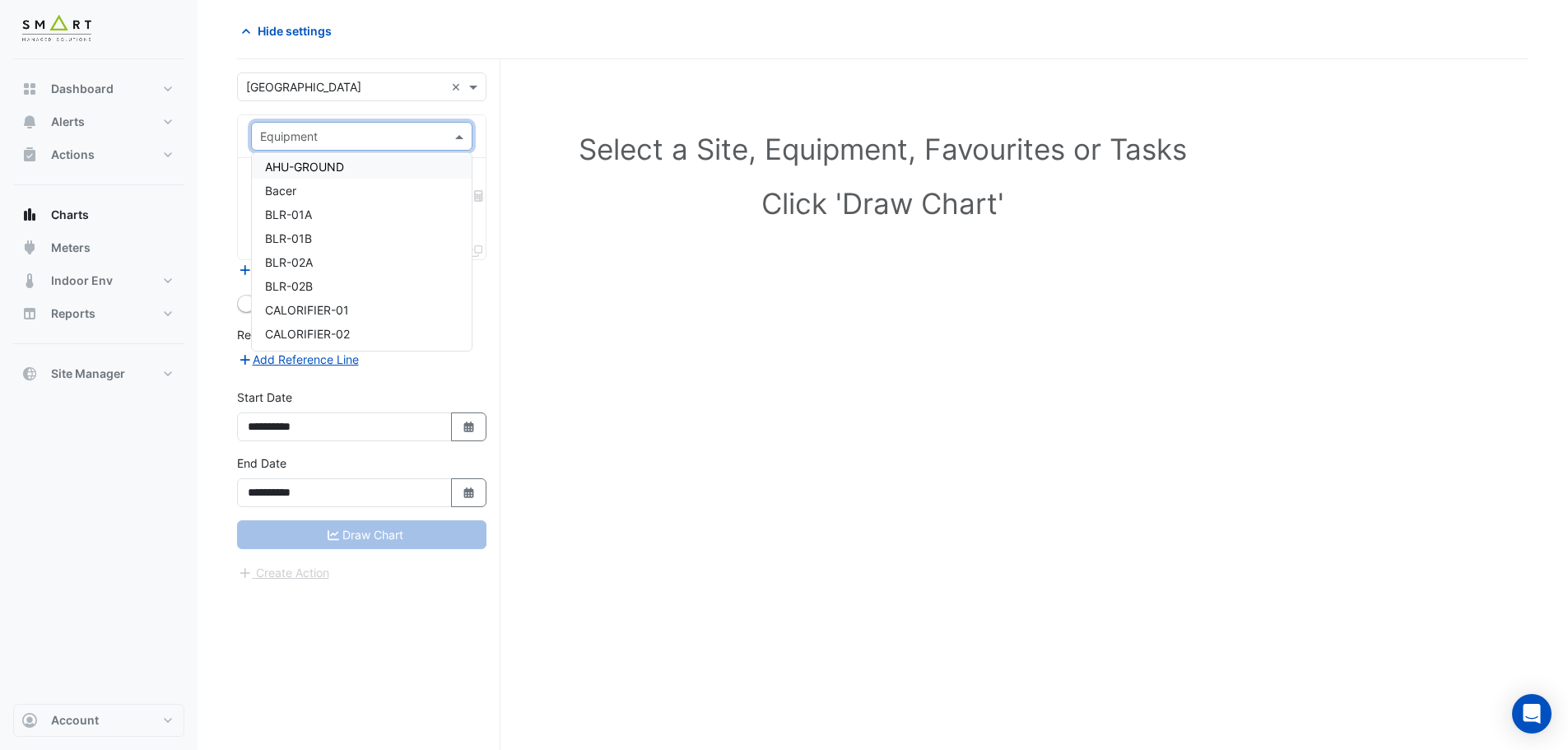
scroll to position [338, 0]
click at [332, 243] on div "BLR-02A" at bounding box center [362, 240] width 220 height 24
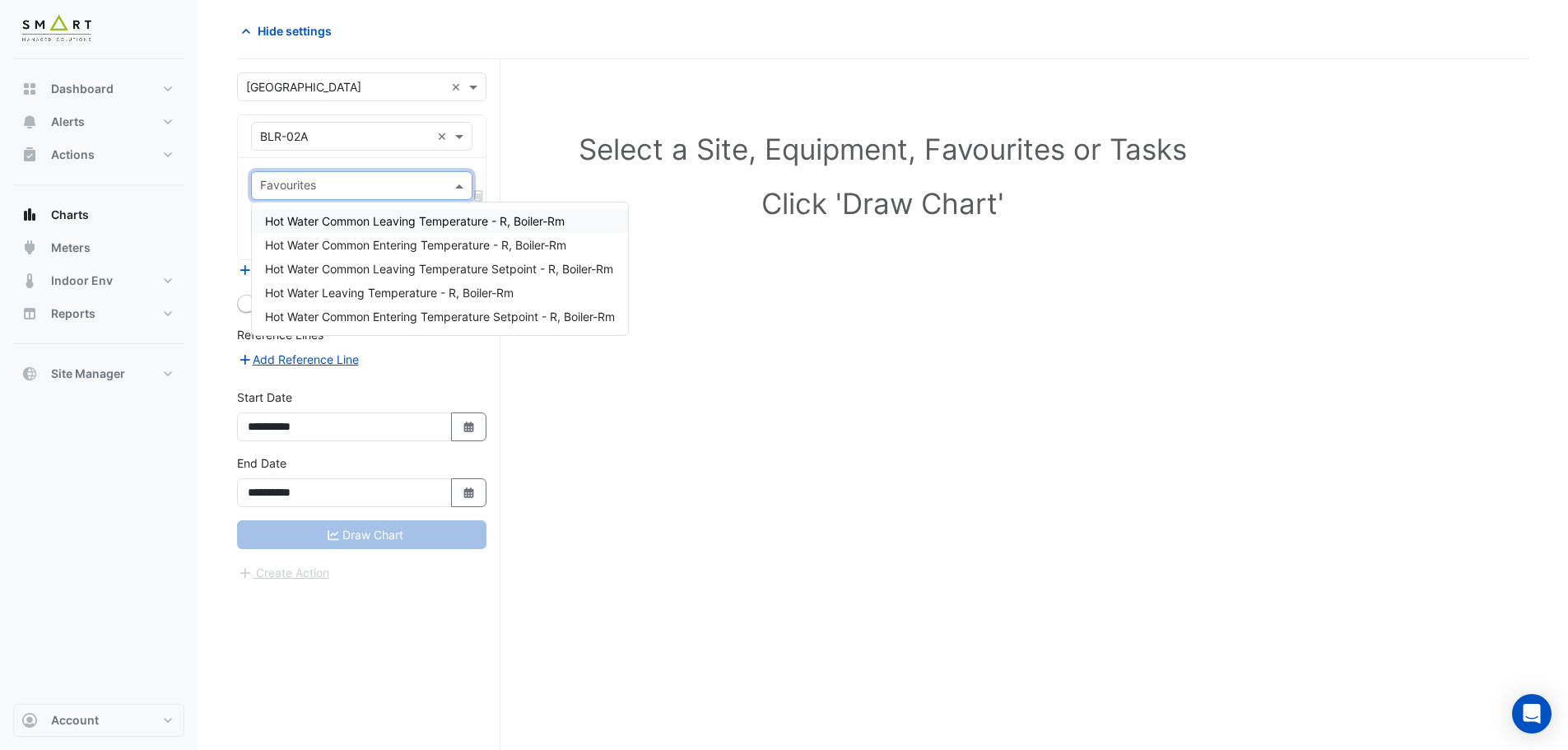
click at [458, 179] on span at bounding box center [462, 185] width 20 height 18
click at [850, 331] on div "Select a Site, Equipment, Favourites or Tasks Click 'Draw Chart'" at bounding box center [883, 404] width 1291 height 691
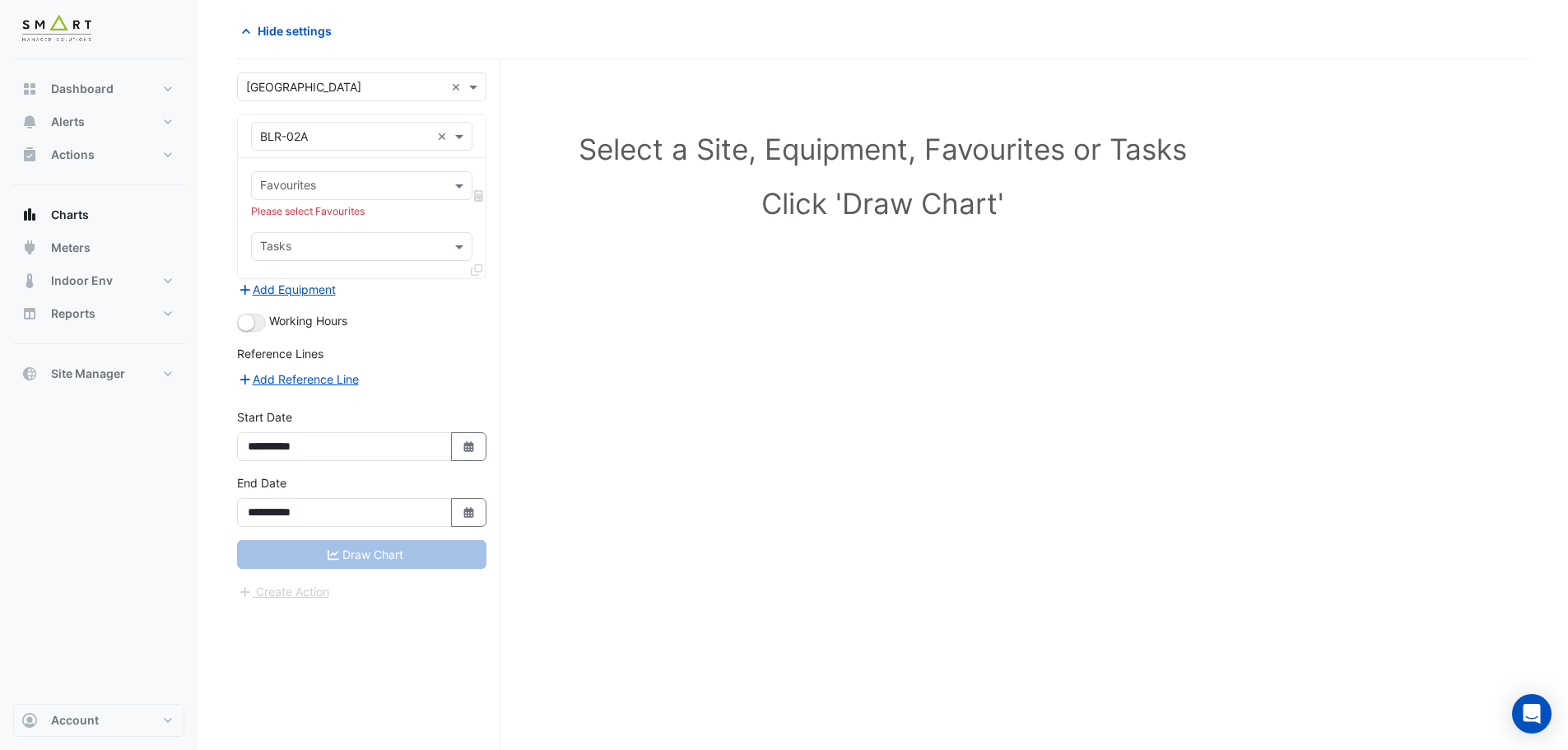
click at [482, 196] on icon at bounding box center [479, 196] width 9 height 11
click at [481, 198] on icon at bounding box center [479, 196] width 9 height 11
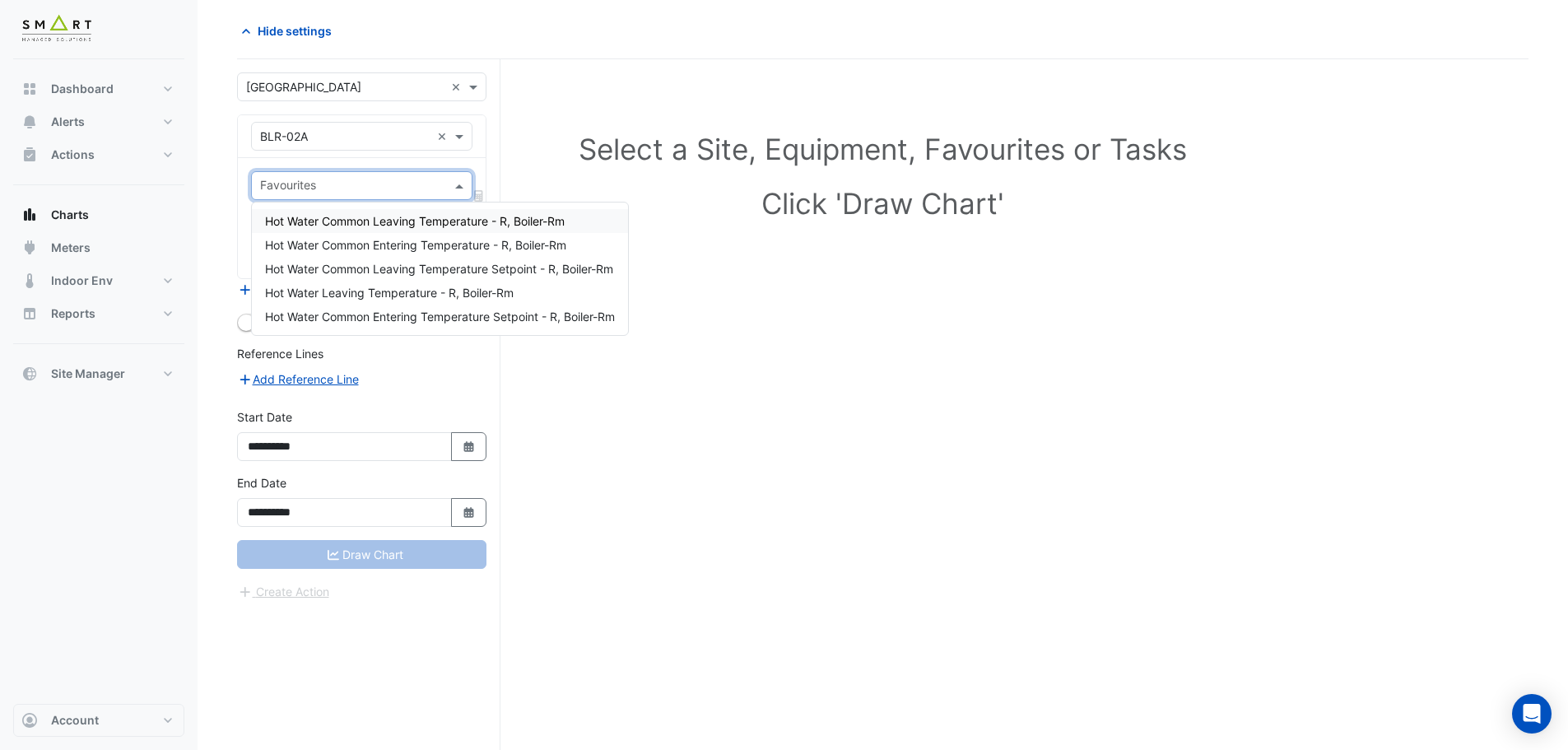
click at [458, 193] on span at bounding box center [462, 185] width 20 height 18
